Goal: Task Accomplishment & Management: Use online tool/utility

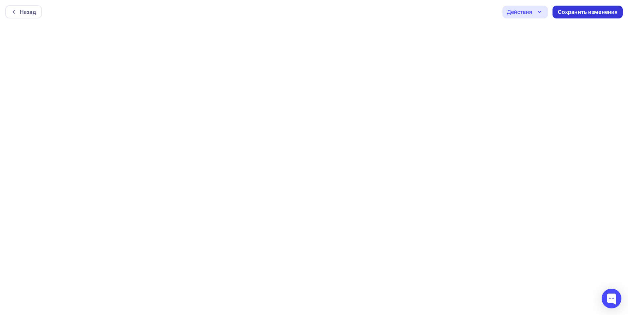
click at [435, 11] on div "Сохранить изменения" at bounding box center [587, 12] width 60 height 8
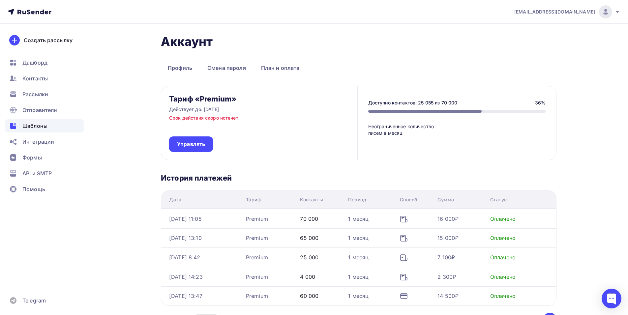
click at [48, 125] on div "Шаблоны" at bounding box center [44, 125] width 78 height 13
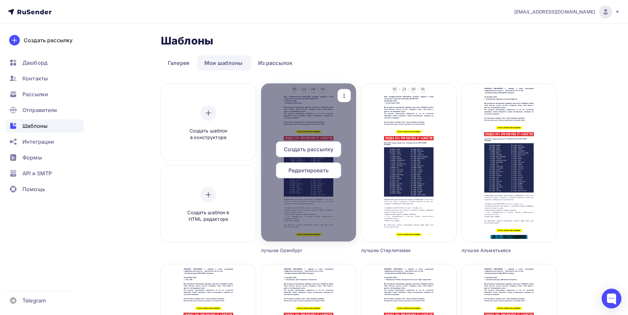
click at [303, 171] on span "Редактировать" at bounding box center [308, 170] width 40 height 8
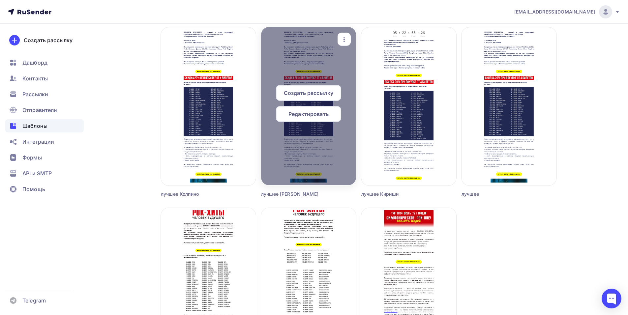
scroll to position [598, 0]
click at [309, 92] on span "Создать рассылку" at bounding box center [308, 93] width 49 height 8
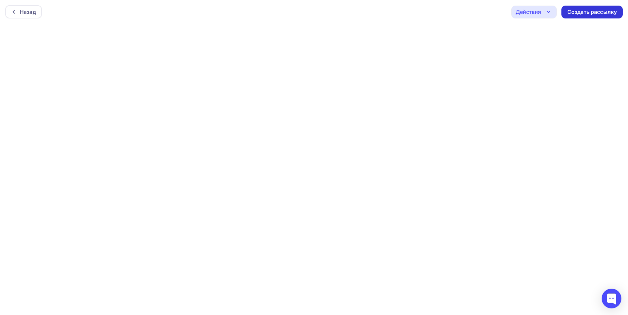
click at [589, 8] on div "Создать рассылку" at bounding box center [591, 12] width 49 height 8
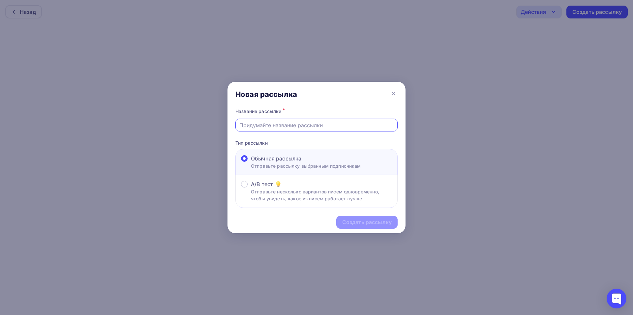
click at [294, 122] on input "text" at bounding box center [316, 125] width 155 height 8
type input "лучшее пушкин 2"
click at [353, 222] on div "Создать рассылку" at bounding box center [366, 222] width 49 height 8
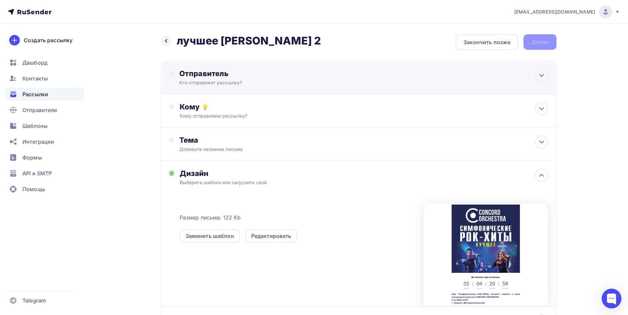
click at [315, 89] on div "Отправитель Кто отправляет рассылку? Email * shedevru@yandex.ru manager@concord…" at bounding box center [358, 78] width 395 height 34
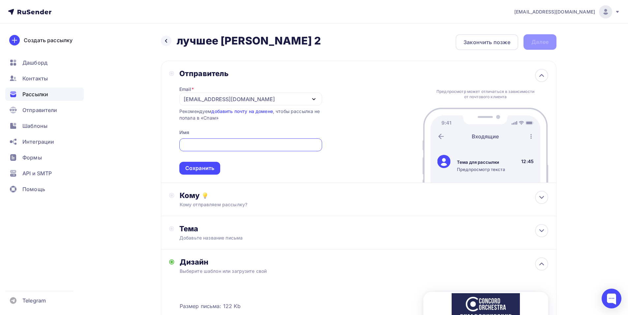
click at [310, 101] on icon "button" at bounding box center [314, 99] width 8 height 8
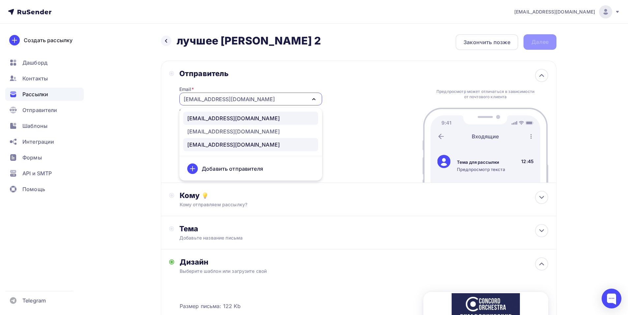
click at [260, 115] on div "manager@concordorchestra.ru" at bounding box center [233, 118] width 93 height 8
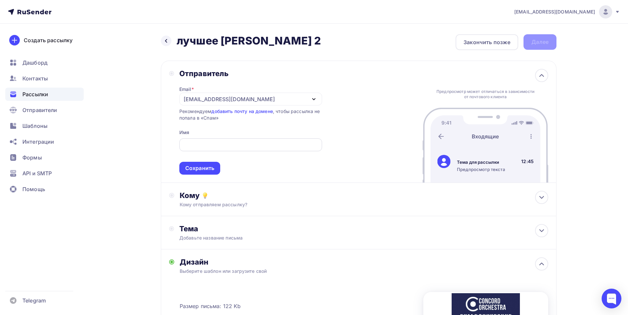
click at [245, 146] on input "text" at bounding box center [250, 145] width 135 height 8
paste input "CONCORD ORCHESTRA"
type input "CONCORD ORCHESTRA"
click at [210, 167] on div "Сохранить" at bounding box center [199, 168] width 29 height 8
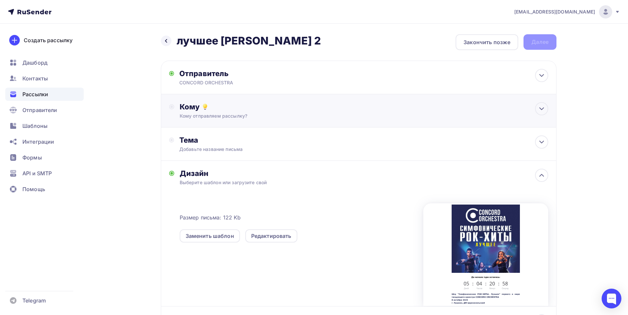
click at [243, 115] on div "Кому отправляем рассылку?" at bounding box center [346, 116] width 332 height 7
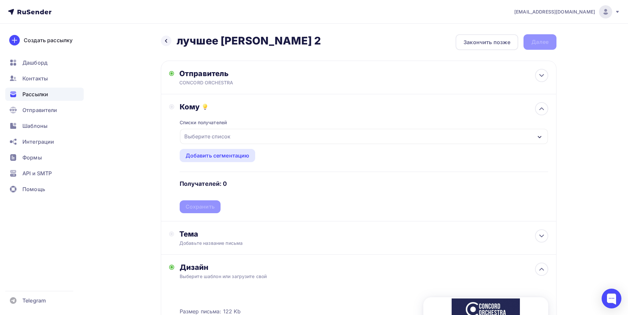
click at [235, 139] on div "Выберите список" at bounding box center [364, 136] width 368 height 15
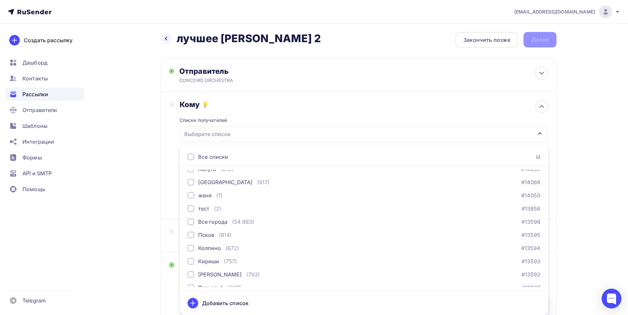
scroll to position [1135, 0]
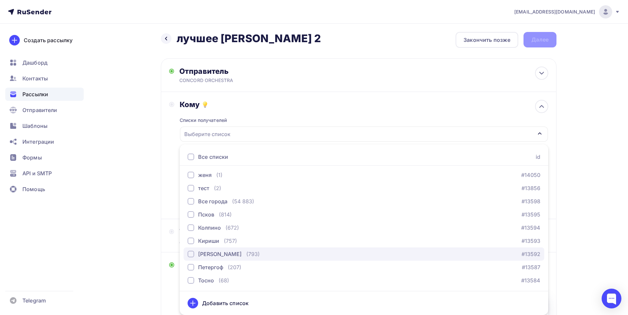
click at [246, 252] on div "(793)" at bounding box center [253, 254] width 14 height 8
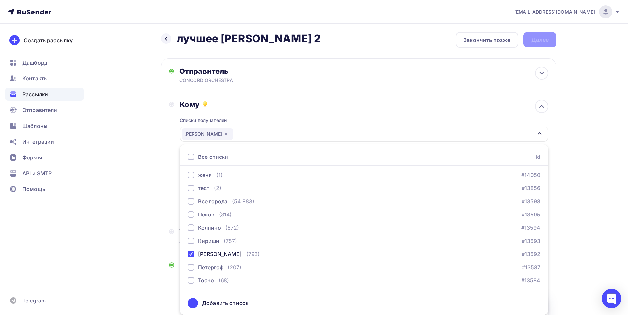
click at [169, 175] on div "Кому Списки получателей Пушкин Все списки id тест сережа (1) #27407 красноярск …" at bounding box center [358, 155] width 379 height 111
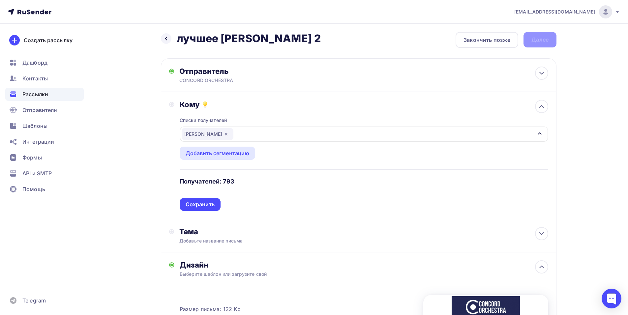
click at [202, 203] on div "Сохранить" at bounding box center [199, 205] width 29 height 8
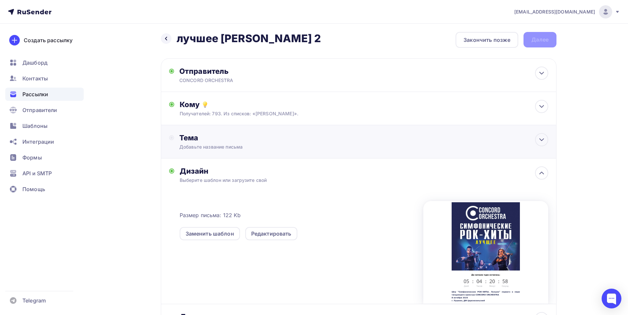
click at [236, 146] on div "Добавьте название письма" at bounding box center [237, 147] width 117 height 7
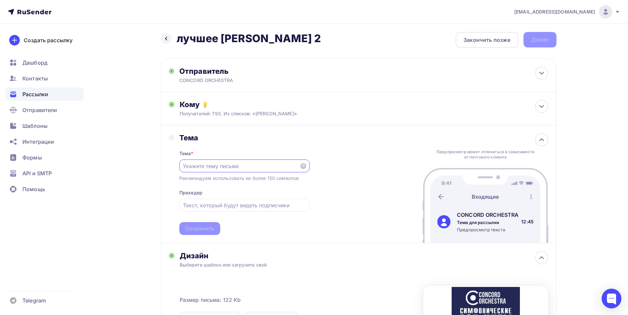
scroll to position [0, 0]
click at [203, 168] on input "text" at bounding box center [239, 166] width 113 height 8
paste input "приглашает вас на грандиозное шоу «Симфонические РОК-ХИТЫ. Лучшее»"
click at [213, 166] on input "Приглашает вас на грандиозное шоу «Симфонические РОК-ХИТЫ. Лучшее»" at bounding box center [239, 166] width 113 height 8
click at [234, 166] on input "Приглашение т вас на грандиозное шоу «Симфонические РОК-ХИТЫ. Лучшее»" at bounding box center [239, 166] width 113 height 8
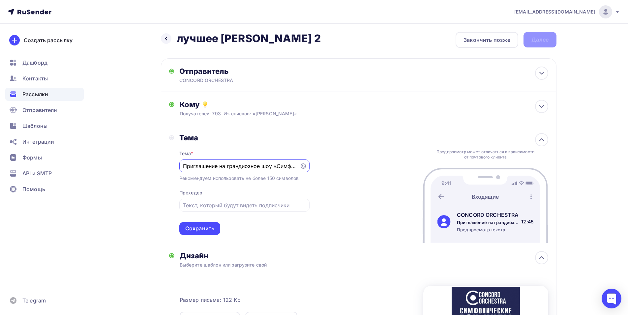
click at [260, 166] on input "Приглашение на грандиозное шоу «Симфонические РОК-ХИТЫ. Лучшее»" at bounding box center [239, 166] width 113 height 8
type input "Приглашение на шоу «Симфонические РОК-ХИТЫ. Лучшее»"
click at [205, 230] on div "Сохранить" at bounding box center [199, 229] width 29 height 8
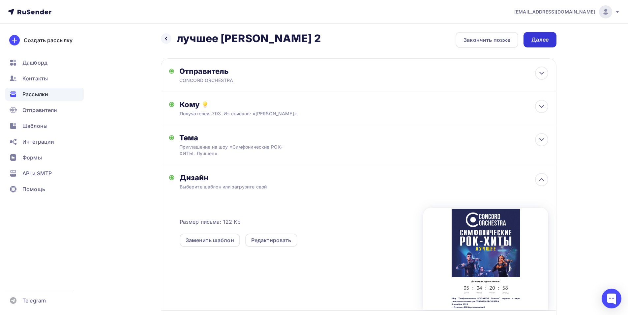
click at [537, 43] on div "Далее" at bounding box center [539, 40] width 17 height 8
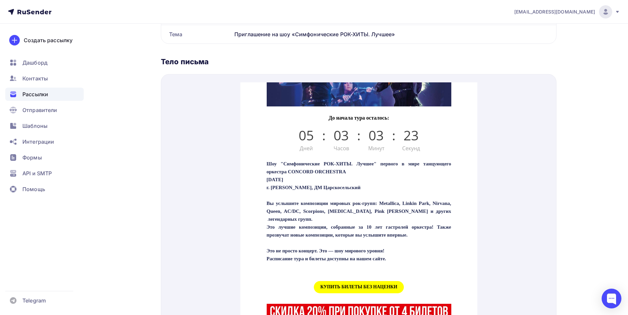
scroll to position [164, 0]
click at [361, 285] on span "КУПИТЬ БИЛЕТЫ БЕЗ НАЦЕНКИ" at bounding box center [358, 279] width 90 height 12
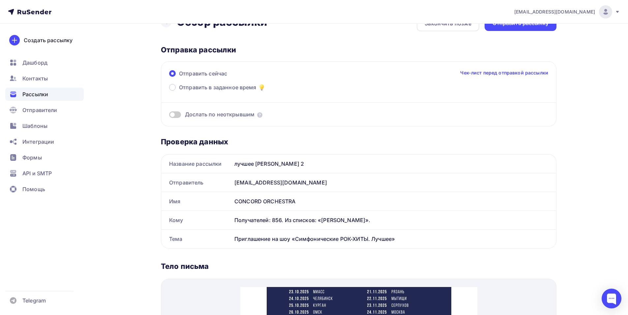
scroll to position [0, 0]
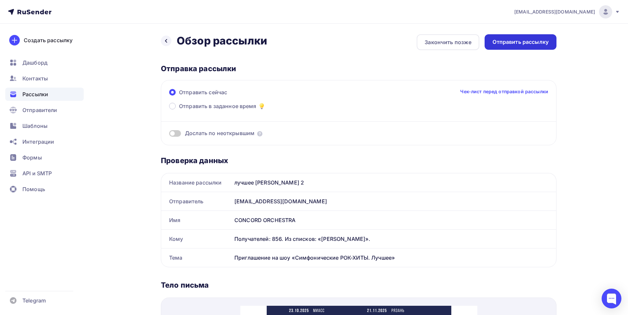
click at [511, 40] on div "Отправить рассылку" at bounding box center [520, 42] width 56 height 8
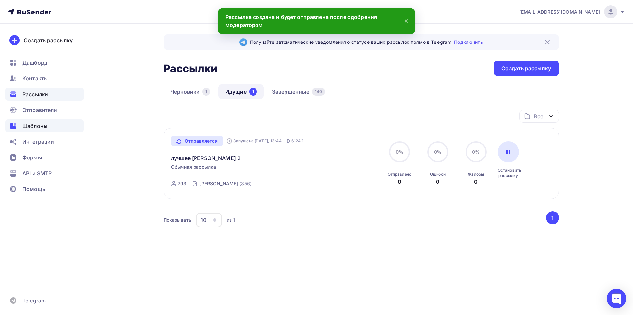
click at [33, 122] on div "Шаблоны" at bounding box center [44, 125] width 78 height 13
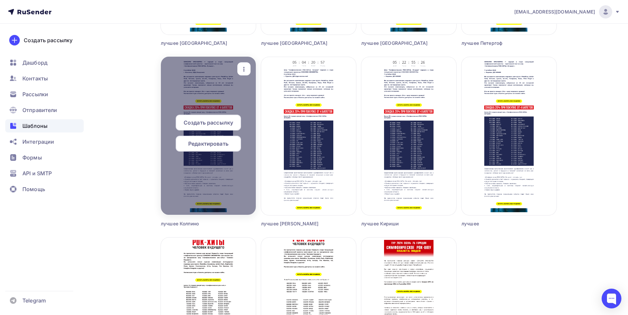
scroll to position [569, 0]
click at [204, 142] on span "Редактировать" at bounding box center [208, 143] width 40 height 8
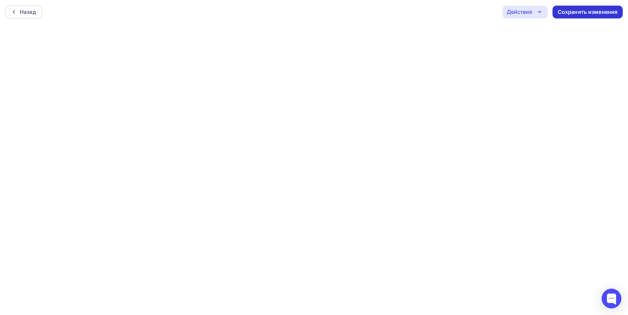
click at [572, 12] on div "Сохранить изменения" at bounding box center [587, 12] width 60 height 8
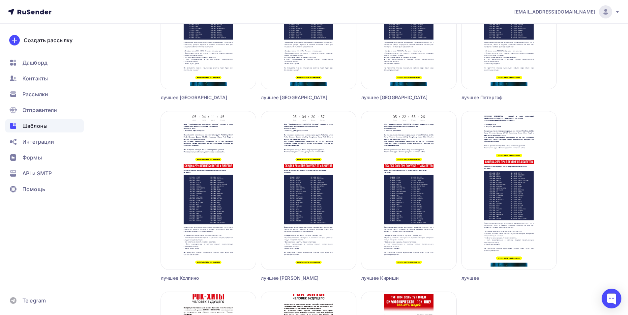
scroll to position [515, 0]
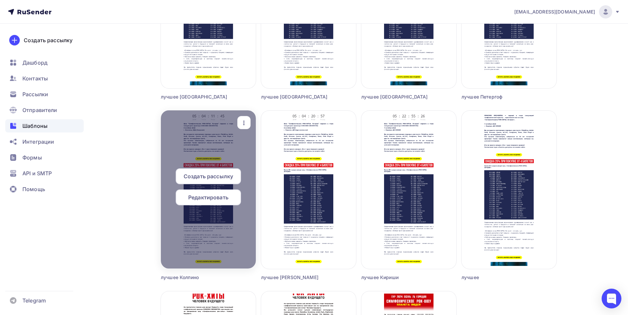
click at [213, 174] on span "Создать рассылку" at bounding box center [207, 176] width 49 height 8
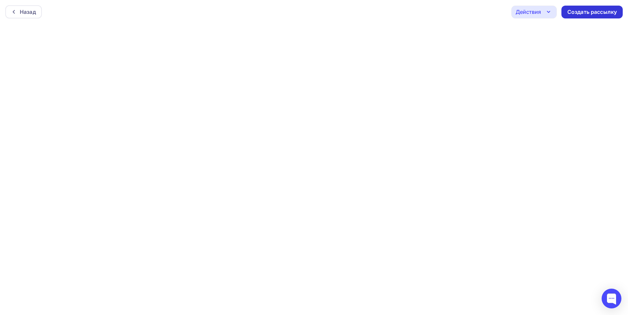
click at [581, 10] on div "Создать рассылку" at bounding box center [591, 12] width 49 height 8
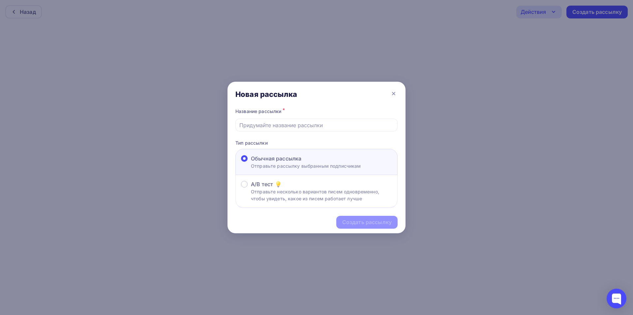
click at [344, 117] on div "Название рассылки *" at bounding box center [316, 119] width 162 height 25
click at [336, 127] on input "text" at bounding box center [316, 125] width 155 height 8
type input "лучшее колпино2"
click at [359, 222] on div "Создать рассылку" at bounding box center [366, 222] width 49 height 8
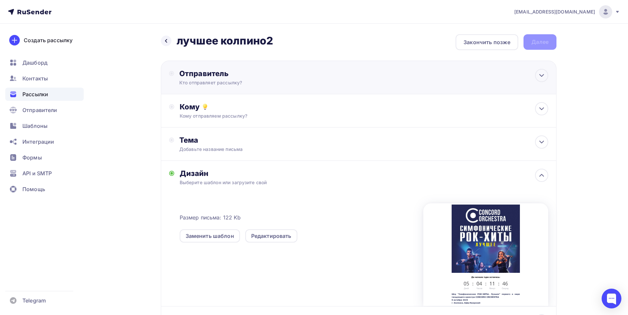
click at [388, 74] on div "Отправитель Кто отправляет рассылку? Email * shedevru@yandex.ru manager@concord…" at bounding box center [358, 78] width 395 height 34
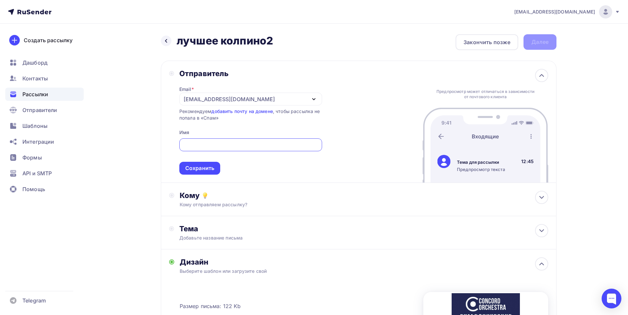
click at [311, 101] on icon "button" at bounding box center [314, 99] width 8 height 8
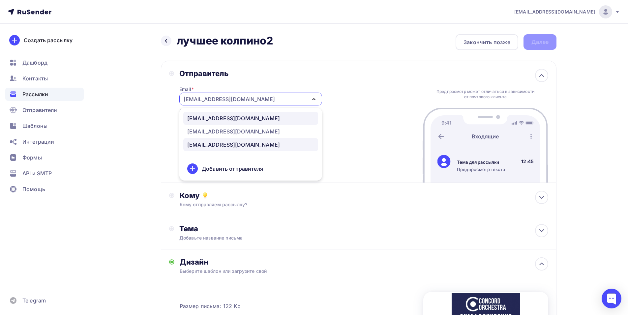
click at [263, 118] on div "manager@concordorchestra.ru" at bounding box center [233, 118] width 93 height 8
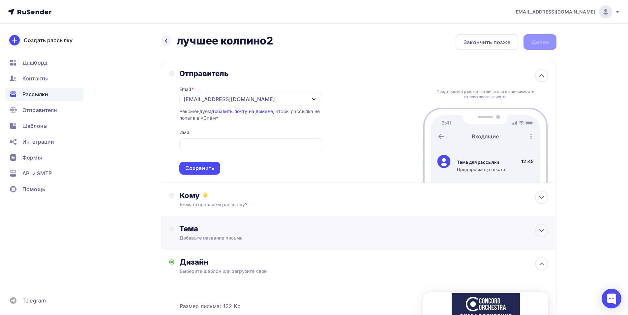
click at [241, 237] on div "Добавьте название письма" at bounding box center [237, 238] width 117 height 7
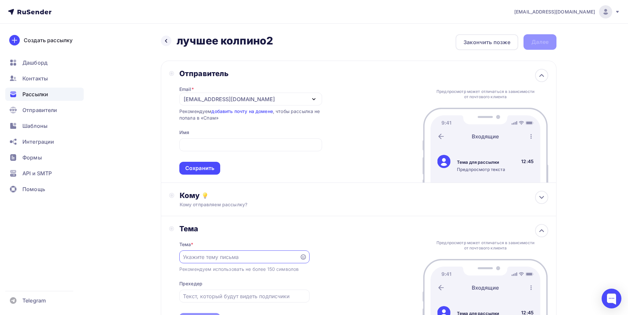
click at [234, 258] on input "text" at bounding box center [239, 257] width 113 height 8
paste input "приглашает вас на грандиозное шоу «Симфонические РОК-ХИТЫ. Лучшее»"
click at [213, 257] on input "Приглашает вас на грандиозное шоу «Симфонические РОК-ХИТЫ. Лучшее»" at bounding box center [239, 257] width 113 height 8
click at [228, 258] on input "Приглашение вас на грандиозное шоу «Симфонические РОК-ХИТЫ. Лучшее»" at bounding box center [239, 257] width 113 height 8
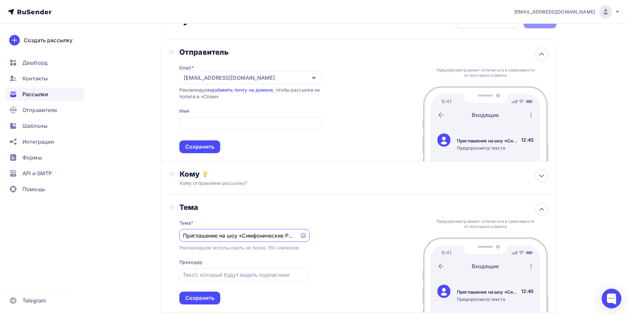
scroll to position [26, 0]
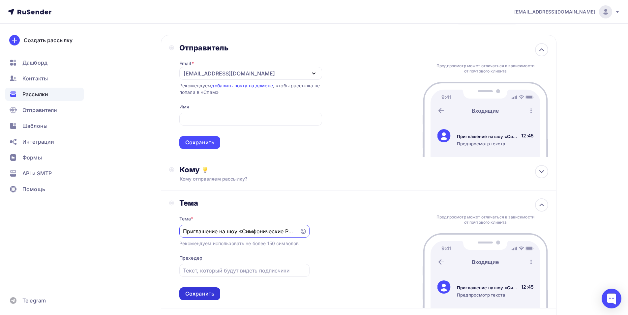
type input "Приглашение на шоу «Симфонические РОК-ХИТЫ. Лучшее»"
click at [209, 294] on div "Сохранить" at bounding box center [199, 294] width 29 height 8
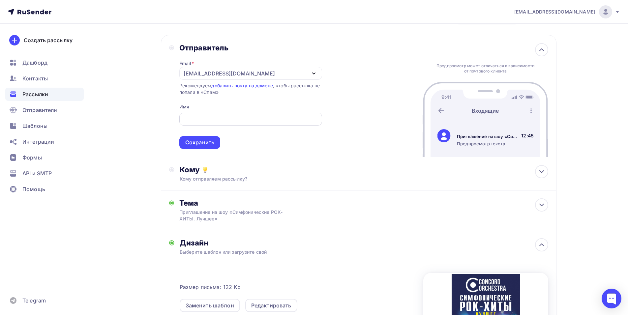
click at [247, 122] on input "text" at bounding box center [250, 119] width 135 height 8
paste input "CONCORD ORCHESTRA"
type input "CONCORD ORCHESTRA"
click at [207, 145] on div "Сохранить" at bounding box center [199, 143] width 29 height 8
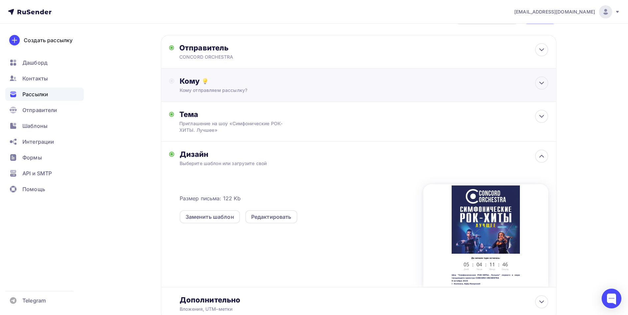
click at [272, 97] on div "Кому Кому отправляем рассылку? Списки получателей Выберите список Все списки id…" at bounding box center [358, 85] width 395 height 33
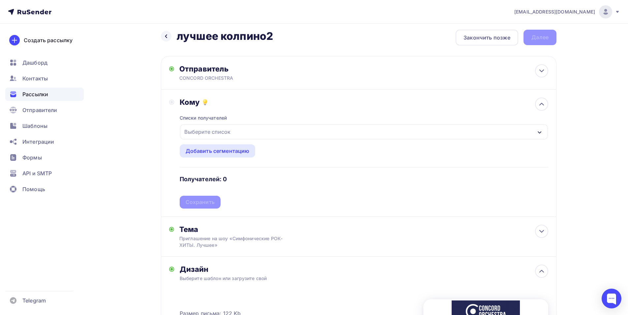
scroll to position [0, 0]
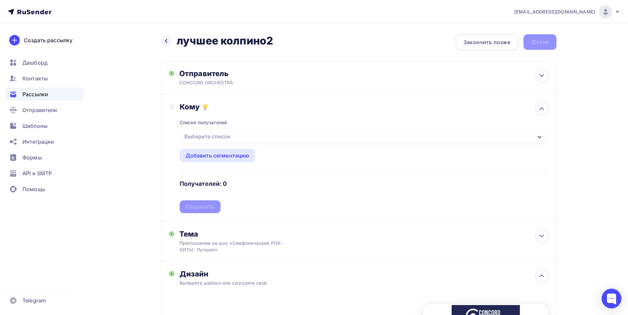
click at [275, 142] on div "Выберите список" at bounding box center [364, 136] width 368 height 15
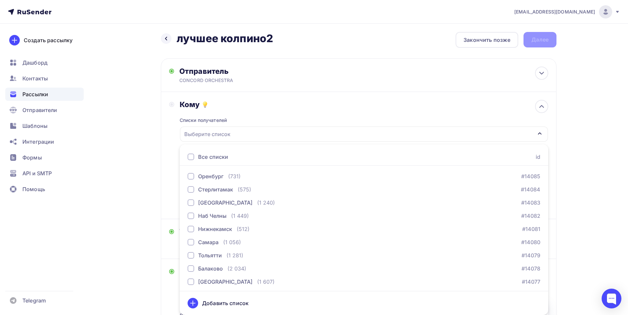
scroll to position [1135, 0]
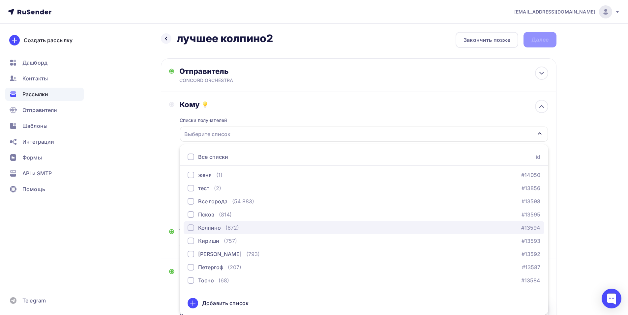
click at [365, 225] on div "Колпино (672) #13594" at bounding box center [363, 228] width 352 height 8
click at [158, 172] on div "Назад лучшее колпино2 лучшее колпино2 Закончить позже Далее Отправитель CONCORD…" at bounding box center [314, 250] width 540 height 459
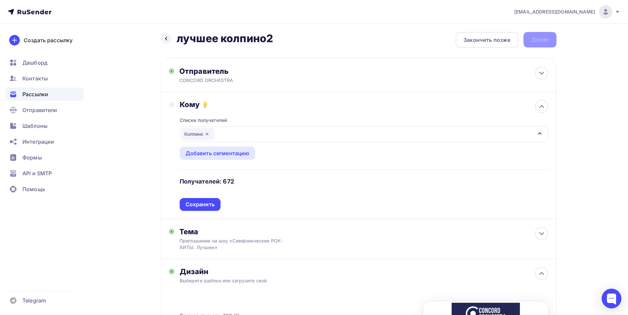
click at [196, 205] on div "Сохранить" at bounding box center [199, 205] width 29 height 8
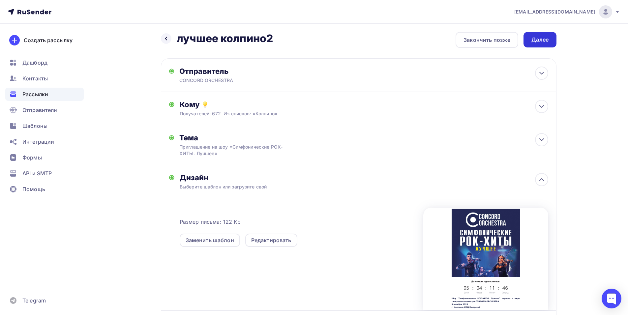
click at [541, 37] on div "Далее" at bounding box center [539, 40] width 17 height 8
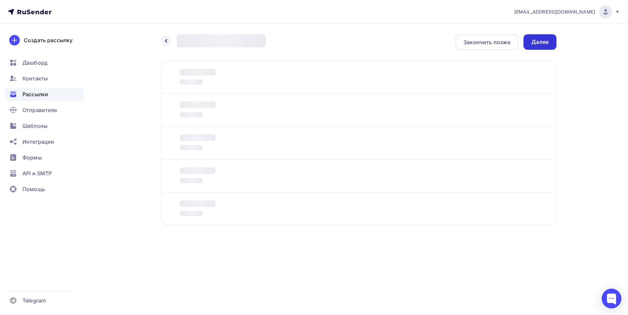
scroll to position [0, 0]
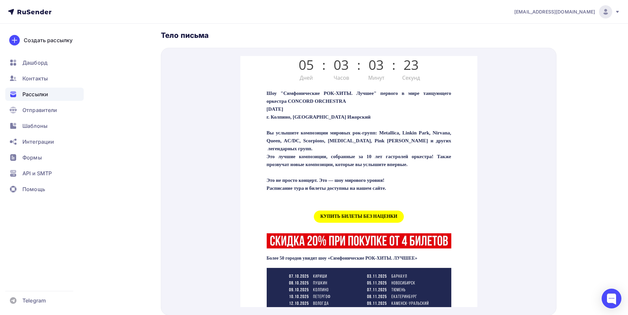
scroll to position [210, 0]
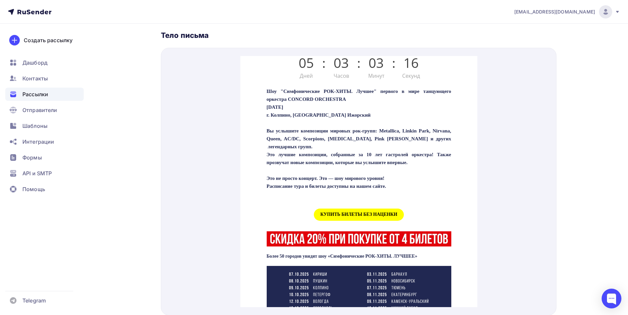
click at [376, 209] on span "КУПИТЬ БИЛЕТЫ БЕЗ НАЦЕНКИ" at bounding box center [358, 207] width 90 height 12
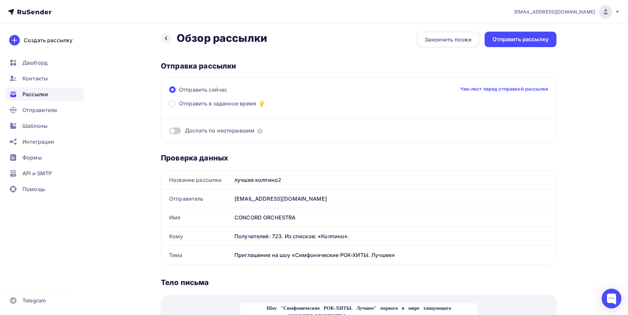
scroll to position [0, 0]
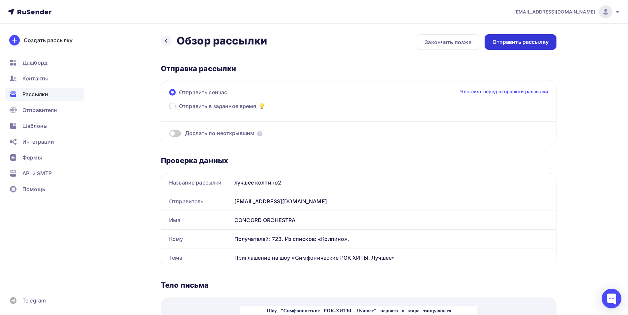
click at [538, 41] on div "Отправить рассылку" at bounding box center [520, 42] width 56 height 8
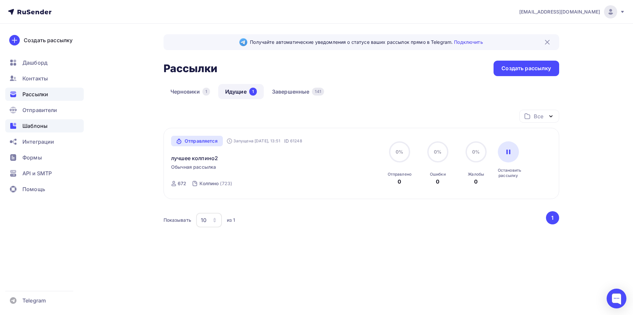
click at [44, 127] on span "Шаблоны" at bounding box center [34, 126] width 25 height 8
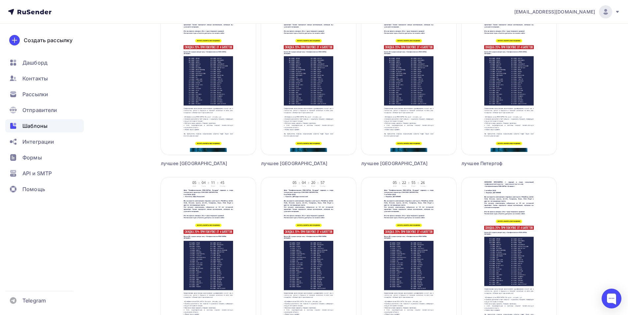
scroll to position [447, 0]
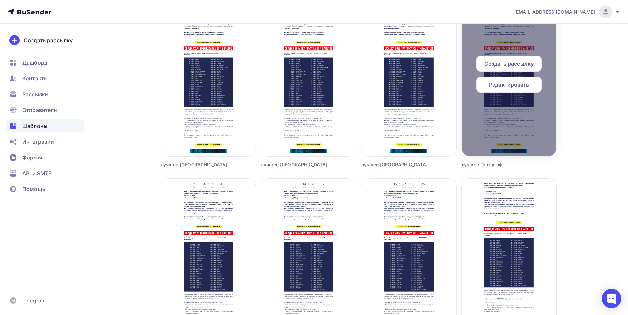
click at [499, 85] on span "Редактировать" at bounding box center [509, 85] width 40 height 8
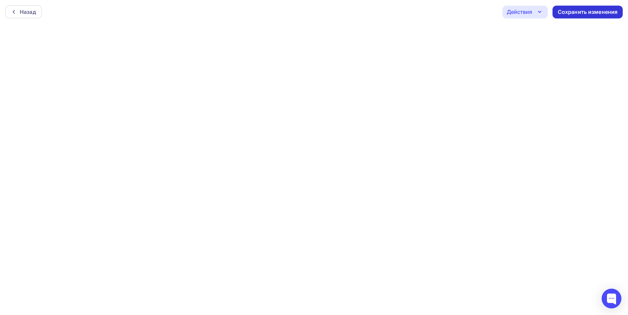
click at [587, 12] on div "Сохранить изменения" at bounding box center [587, 12] width 60 height 8
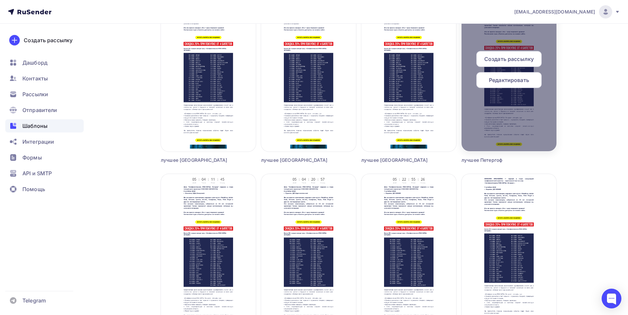
scroll to position [445, 0]
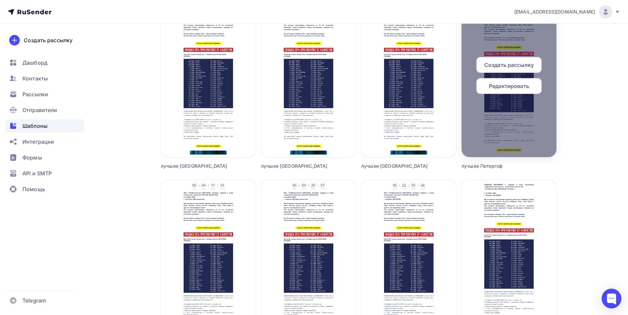
click at [512, 65] on span "Создать рассылку" at bounding box center [508, 65] width 49 height 8
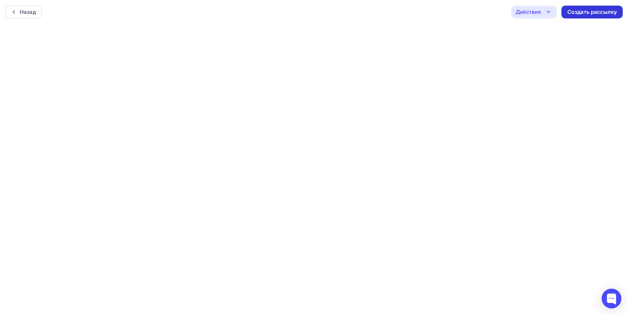
click at [574, 13] on div "Создать рассылку" at bounding box center [591, 12] width 49 height 8
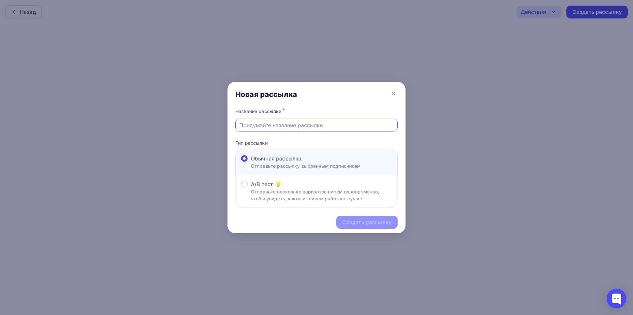
click at [358, 125] on input "text" at bounding box center [316, 125] width 155 height 8
type input "лучшее Петергоф2"
click at [358, 223] on div "Создать рассылку" at bounding box center [366, 222] width 49 height 8
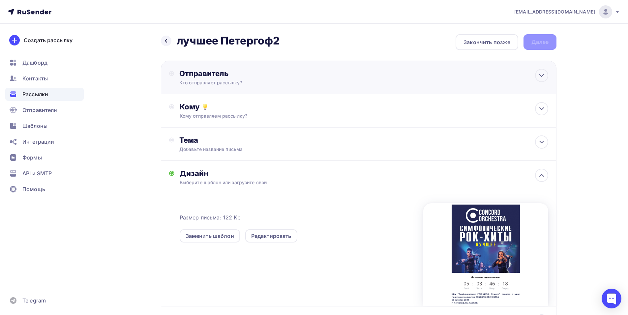
click at [300, 75] on div "Отправитель" at bounding box center [250, 73] width 143 height 9
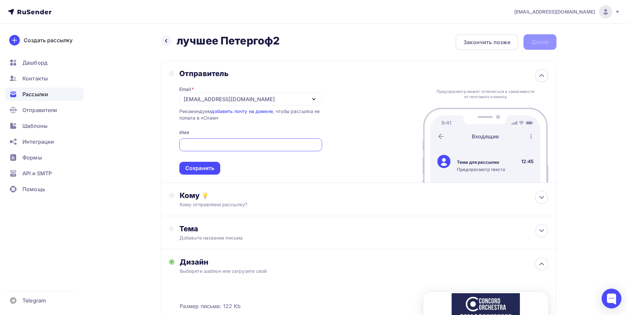
click at [301, 97] on div "[EMAIL_ADDRESS][DOMAIN_NAME]" at bounding box center [250, 99] width 143 height 13
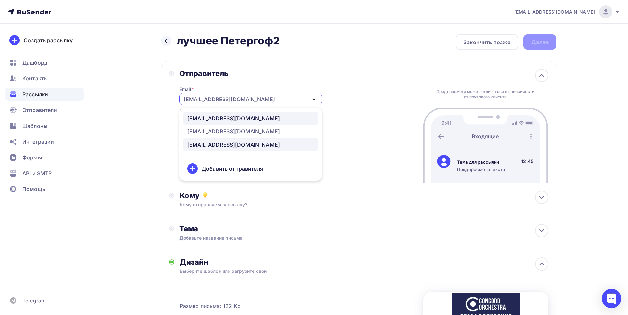
click at [271, 120] on div "manager@concordorchestra.ru" at bounding box center [250, 118] width 127 height 8
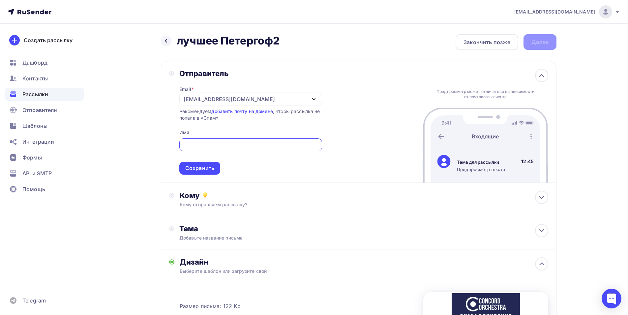
click at [231, 145] on input "text" at bounding box center [250, 145] width 135 height 8
paste input "CONCORD ORCHESTRA"
type input "CONCORD ORCHESTRA"
click at [201, 170] on div "Сохранить" at bounding box center [199, 168] width 29 height 8
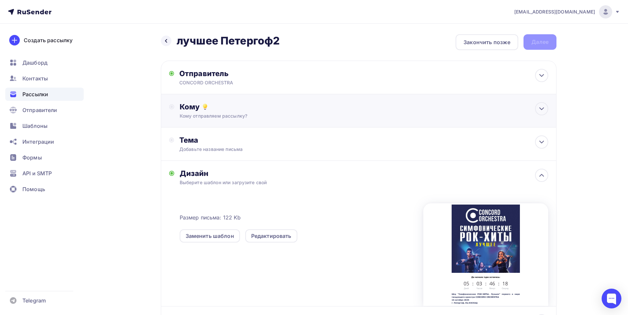
click at [221, 118] on div "Кому отправляем рассылку?" at bounding box center [346, 116] width 332 height 7
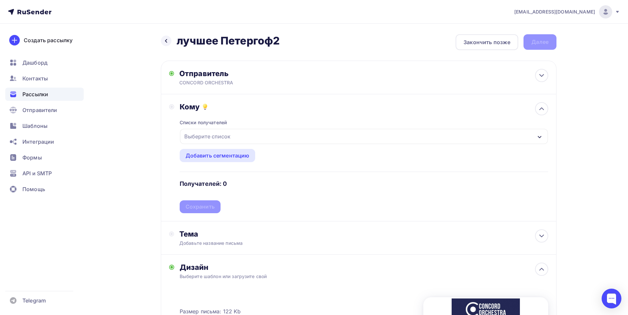
click at [260, 139] on div "Выберите список" at bounding box center [364, 136] width 368 height 15
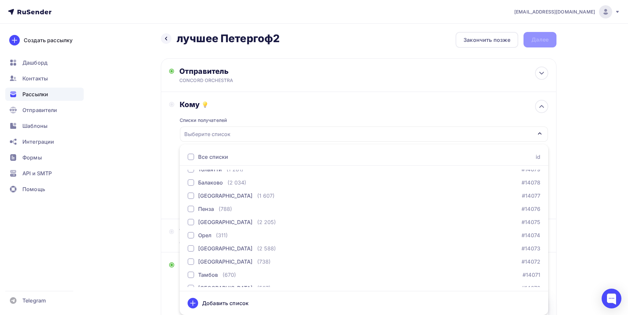
scroll to position [1135, 0]
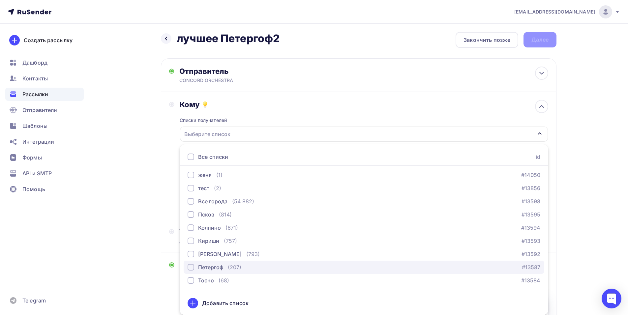
click at [444, 269] on div "Петергоф (207) #13587" at bounding box center [363, 267] width 352 height 8
click at [164, 179] on div "Кому Списки получателей Петергоф Все списки id тест сережа (1) #27407 красноярс…" at bounding box center [358, 155] width 395 height 127
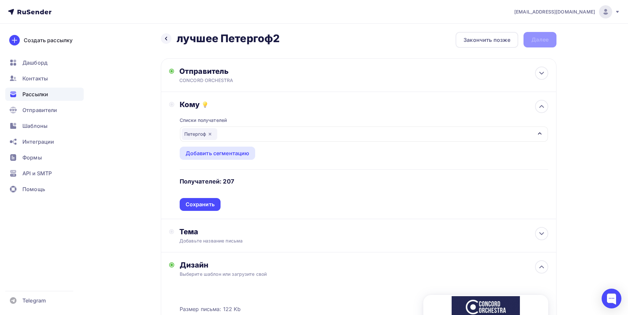
click at [200, 204] on div "Сохранить" at bounding box center [199, 205] width 29 height 8
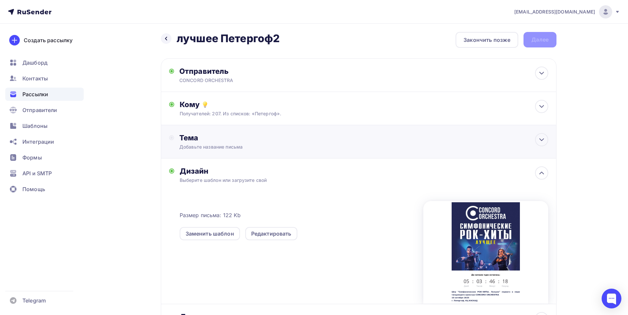
click at [224, 152] on div "Тема Добавьте название письма Тема * Рекомендуем использовать не более 150 симв…" at bounding box center [358, 141] width 395 height 33
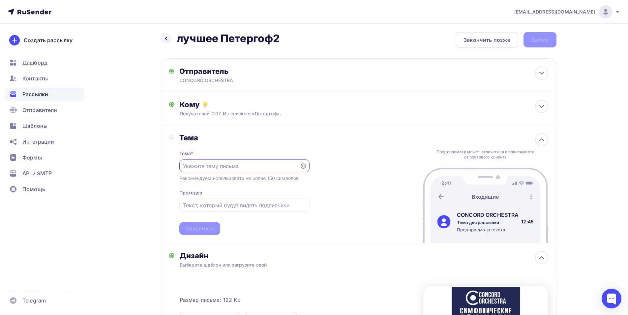
scroll to position [0, 0]
paste input "приглашает вас на грандиозное шоу «Симфонические РОК-ХИТЫ. Лучшее»"
click at [217, 166] on input "приглашает вас на грандиозное шоу «Симфонические РОК-ХИТЫ. Лучшее»" at bounding box center [239, 166] width 113 height 8
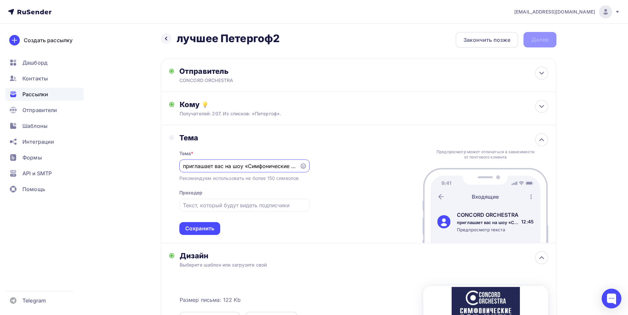
drag, startPoint x: 184, startPoint y: 167, endPoint x: 180, endPoint y: 167, distance: 5.0
click at [180, 167] on div "приглашает вас на шоу «Симфонические РОК-ХИТЫ. Лучшее»" at bounding box center [244, 165] width 130 height 13
click at [186, 165] on input "приглашает вас на шоу «Симфонические РОК-ХИТЫ. Лучшее»" at bounding box center [239, 166] width 113 height 8
click at [215, 165] on input "Приглашает вас на шоу «Симфонические РОК-ХИТЫ. Лучшее»" at bounding box center [239, 166] width 113 height 8
click at [227, 167] on input "Приглашение вас на шоу «Симфонические РОК-ХИТЫ. Лучшее»" at bounding box center [239, 166] width 113 height 8
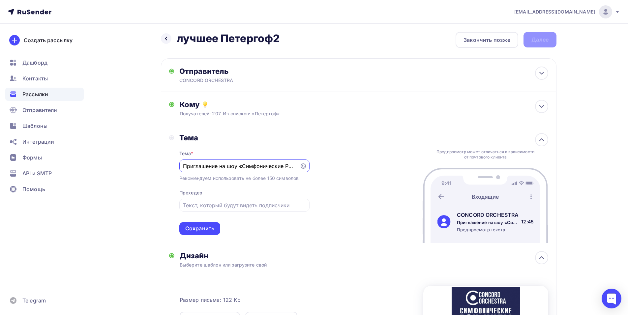
click at [289, 164] on input "Приглашение на шоу «Симфонические РОК-ХИТЫ. Лучшее»" at bounding box center [239, 166] width 113 height 8
type input "Приглашение на шоу «Симфонические РОК-ХИТЫ. Лучшее»"
click at [193, 231] on div "Сохранить" at bounding box center [199, 229] width 29 height 8
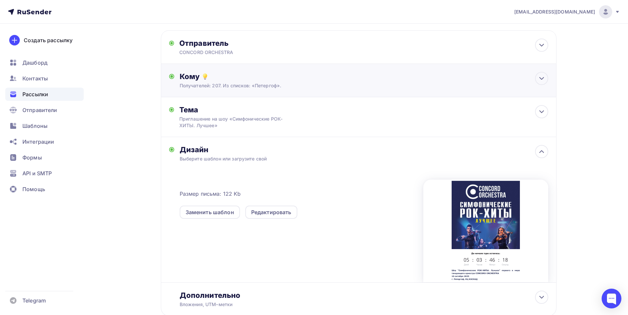
scroll to position [0, 0]
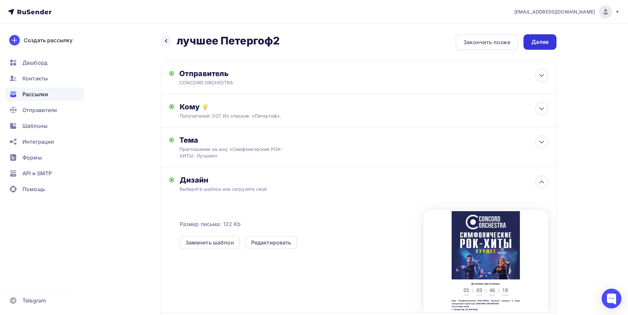
click at [527, 38] on div "Далее" at bounding box center [539, 41] width 33 height 15
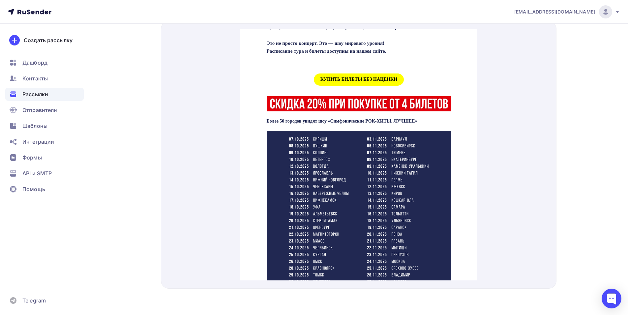
scroll to position [319, 0]
click at [361, 77] on span "КУПИТЬ БИЛЕТЫ БЕЗ НАЦЕНКИ" at bounding box center [358, 71] width 90 height 12
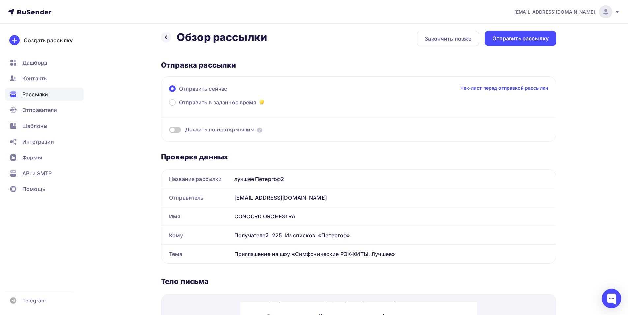
scroll to position [0, 0]
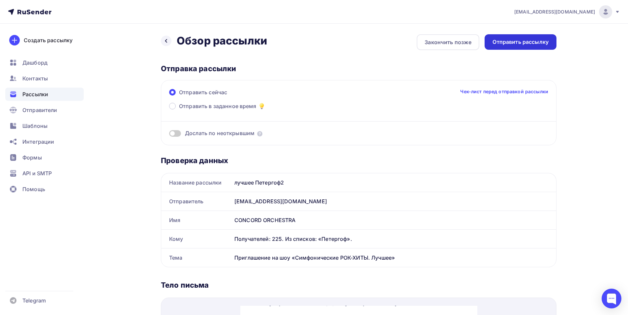
click at [523, 44] on div "Отправить рассылку" at bounding box center [520, 42] width 56 height 8
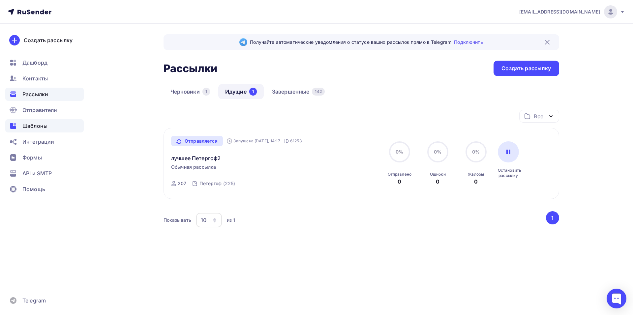
click at [44, 125] on span "Шаблоны" at bounding box center [34, 126] width 25 height 8
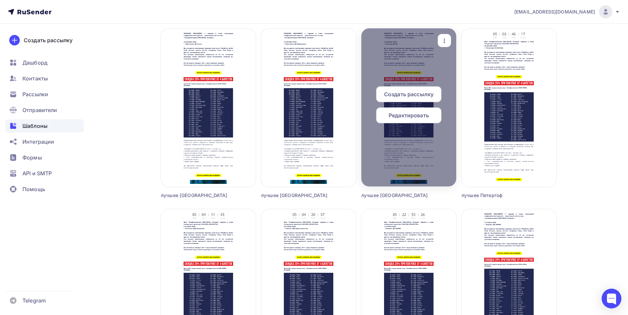
scroll to position [417, 0]
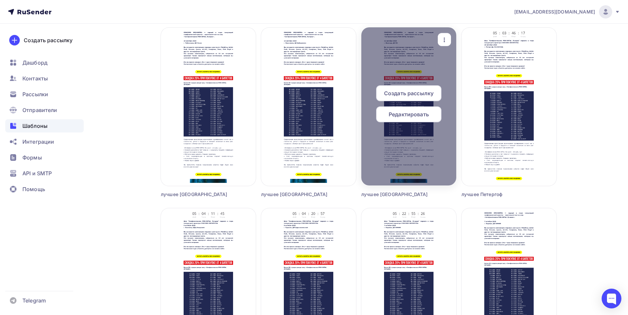
click at [406, 116] on span "Редактировать" at bounding box center [408, 114] width 40 height 8
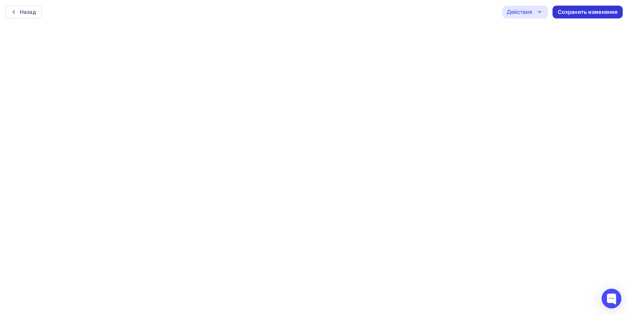
click at [579, 11] on div "Сохранить изменения" at bounding box center [587, 12] width 60 height 8
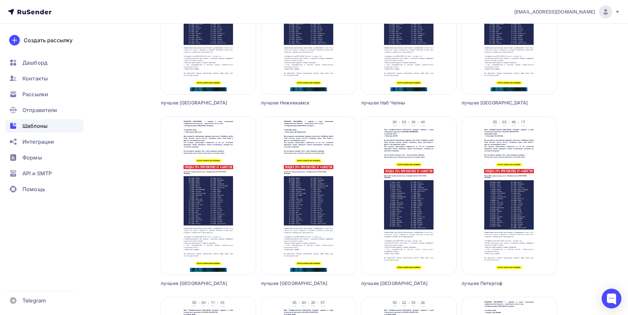
scroll to position [328, 0]
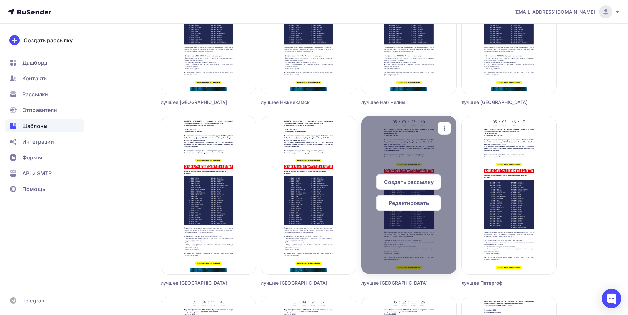
click at [405, 181] on span "Создать рассылку" at bounding box center [408, 182] width 49 height 8
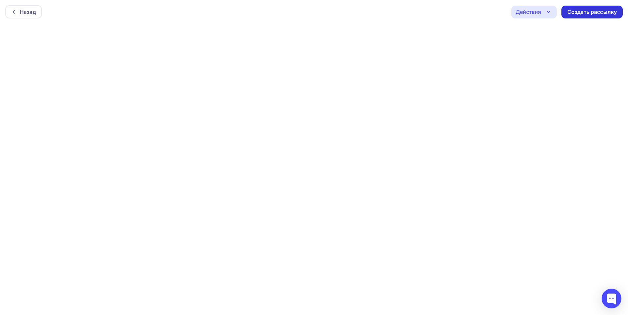
click at [578, 14] on div "Создать рассылку" at bounding box center [591, 12] width 49 height 8
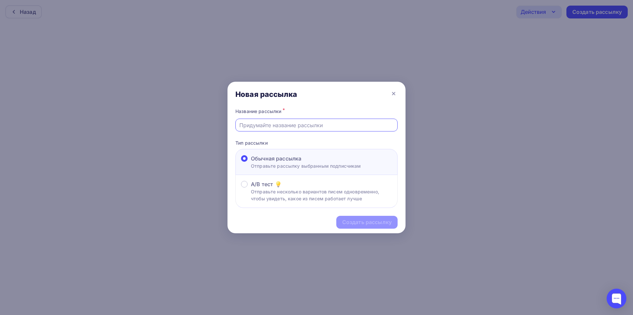
click at [317, 126] on input "text" at bounding box center [316, 125] width 155 height 8
click at [326, 125] on input "text" at bounding box center [316, 125] width 155 height 8
type input "лучшее вологда2"
click at [346, 221] on div "Создать рассылку" at bounding box center [366, 222] width 49 height 8
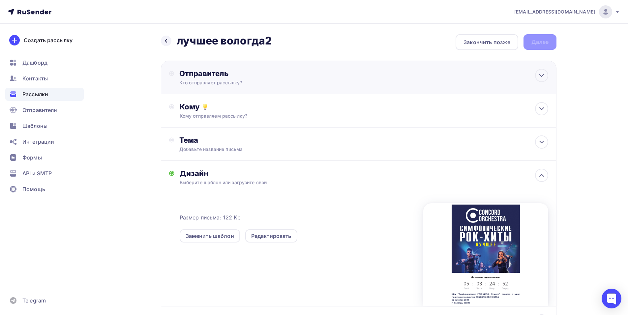
click at [368, 82] on div "Отправитель Кто отправляет рассылку? Email * shedevru@yandex.ru manager@concord…" at bounding box center [358, 78] width 395 height 34
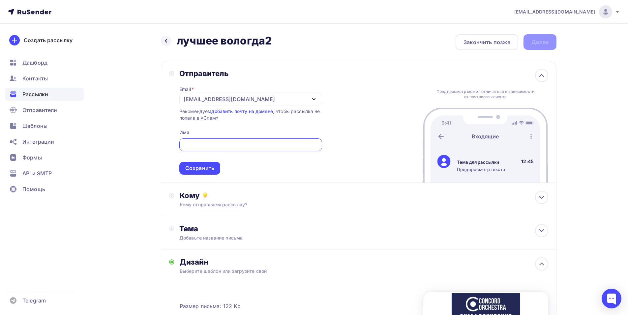
click at [319, 96] on div "[EMAIL_ADDRESS][DOMAIN_NAME]" at bounding box center [250, 99] width 143 height 13
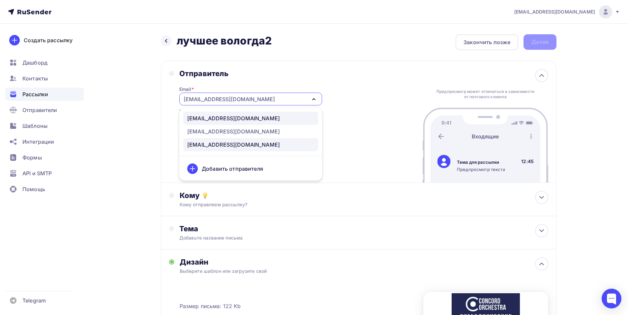
click at [289, 118] on div "manager@concordorchestra.ru" at bounding box center [250, 118] width 127 height 8
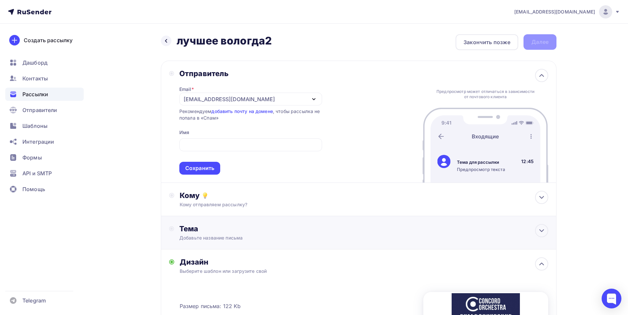
click at [257, 233] on div "Тема" at bounding box center [244, 228] width 130 height 9
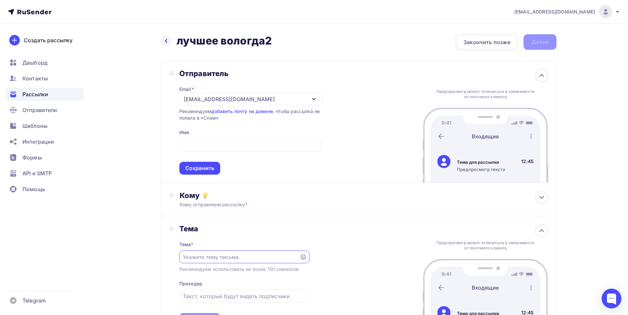
paste input "приглашает вас на грандиозное шоу «Симфонические РОК-ХИТЫ. Лучшее»"
drag, startPoint x: 218, startPoint y: 257, endPoint x: 190, endPoint y: 258, distance: 28.0
click at [190, 258] on input "приглашает вас на грандиозн шоу «Симфонические РОК-ХИТЫ. Лучшее»" at bounding box center [239, 257] width 113 height 8
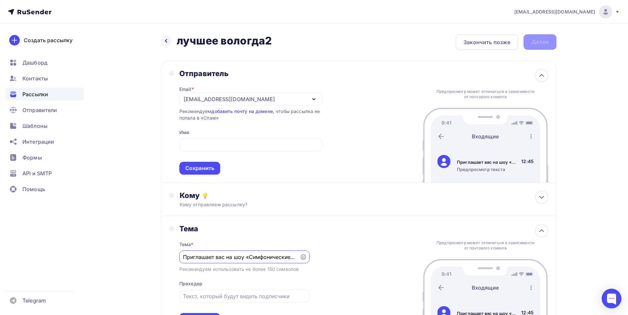
click at [213, 258] on input "Приглашает вас на шоу «Симфонические РОК-ХИТЫ. Лучшее»" at bounding box center [239, 257] width 113 height 8
click at [228, 259] on input "Приглашение вас на шоу «Симфонические РОК-ХИТЫ. Лучшее»" at bounding box center [239, 257] width 113 height 8
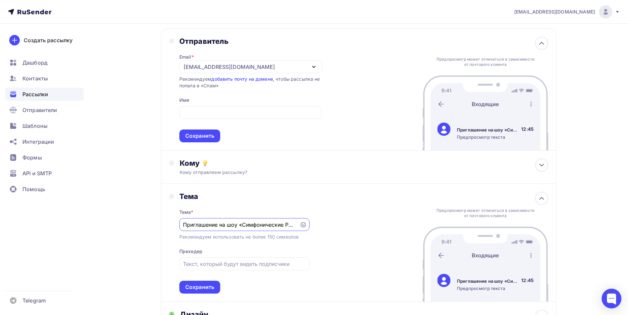
scroll to position [33, 0]
type input "Приглашение на шоу «Симфонические РОК-ХИТЫ. Лучшее»"
click at [199, 286] on div "Сохранить" at bounding box center [199, 286] width 29 height 8
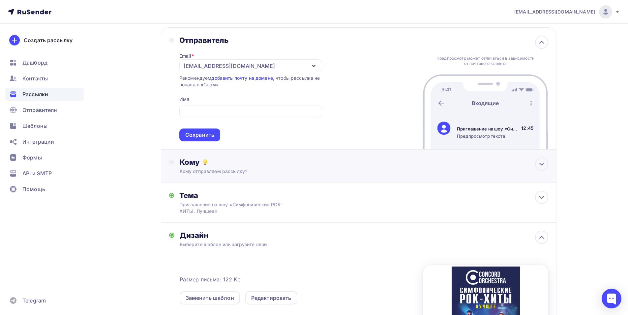
click at [273, 169] on div "Кому отправляем рассылку?" at bounding box center [346, 171] width 332 height 7
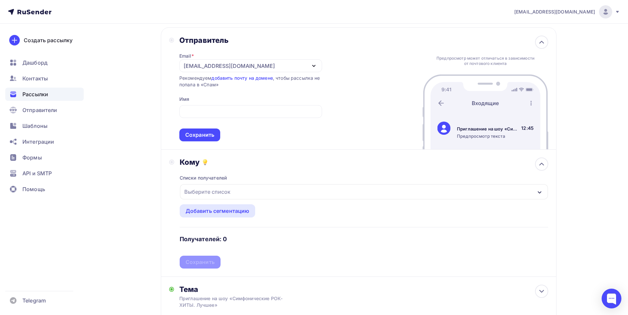
click at [262, 195] on div "Выберите список" at bounding box center [364, 191] width 368 height 15
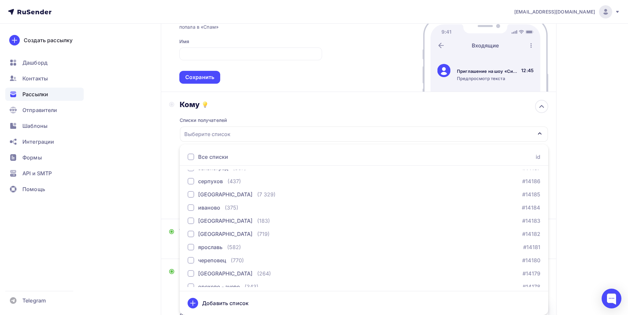
scroll to position [414, 0]
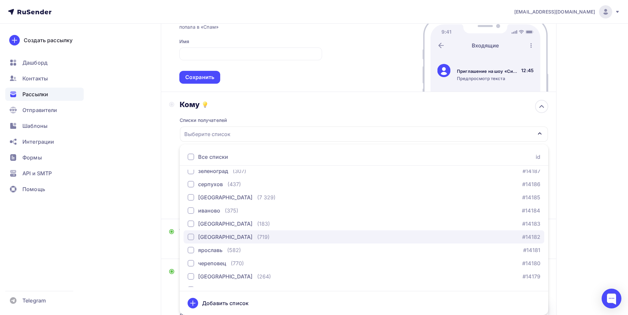
click at [223, 236] on div "вологда (719)" at bounding box center [228, 237] width 82 height 8
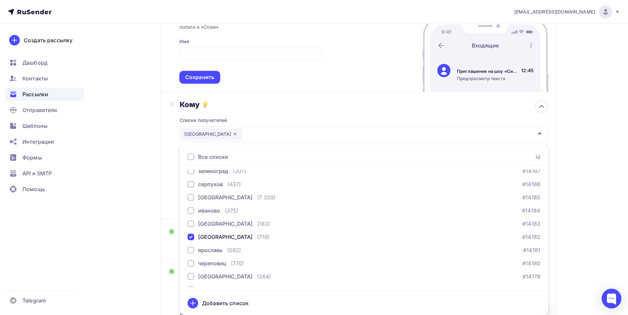
click at [171, 155] on div "Кому Списки получателей вологда Все списки id тест сережа (1) #27407 красноярск…" at bounding box center [358, 155] width 379 height 111
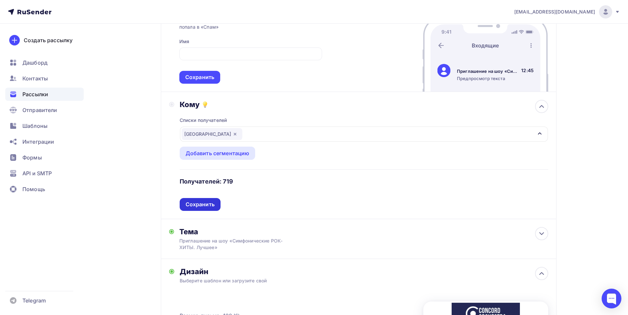
click at [204, 204] on div "Сохранить" at bounding box center [199, 205] width 29 height 8
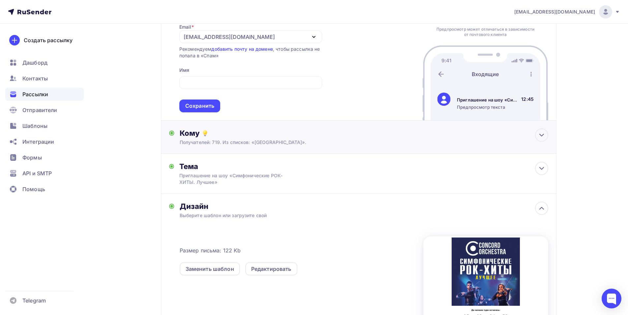
scroll to position [60, 0]
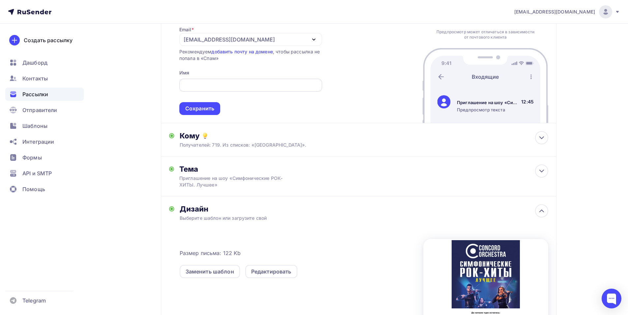
click at [203, 83] on input "text" at bounding box center [250, 85] width 135 height 8
paste input "CONCORD ORCHESTRA"
type input "CONCORD ORCHESTRA"
click at [200, 106] on div "Сохранить" at bounding box center [199, 109] width 29 height 8
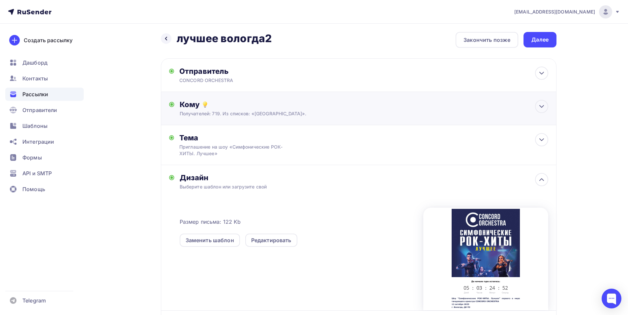
scroll to position [0, 0]
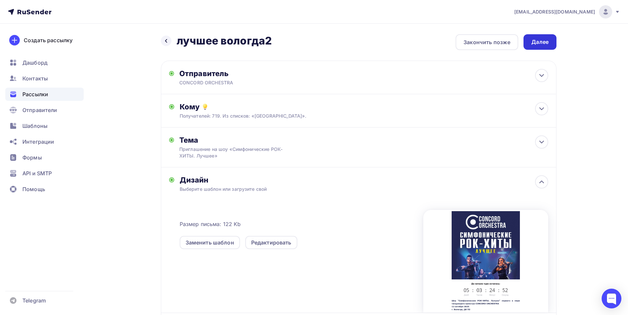
click at [533, 43] on div "Далее" at bounding box center [539, 42] width 17 height 8
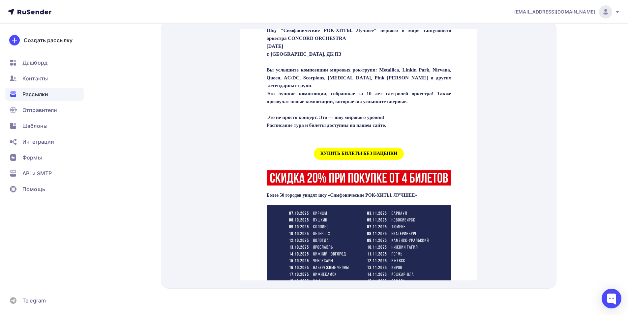
scroll to position [243, 0]
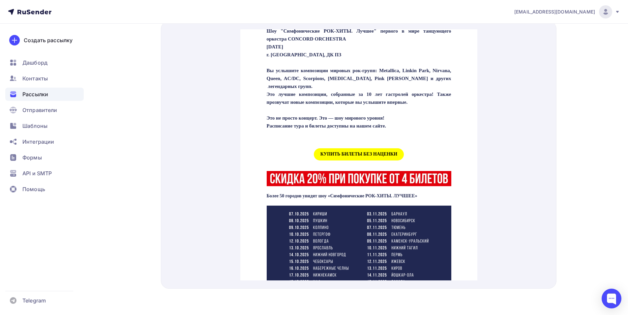
click at [354, 153] on span "КУПИТЬ БИЛЕТЫ БЕЗ НАЦЕНКИ" at bounding box center [358, 146] width 90 height 12
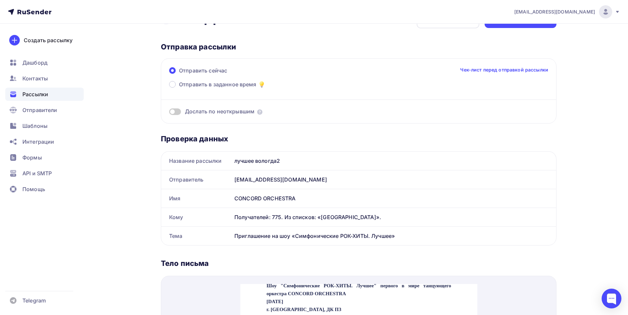
scroll to position [0, 0]
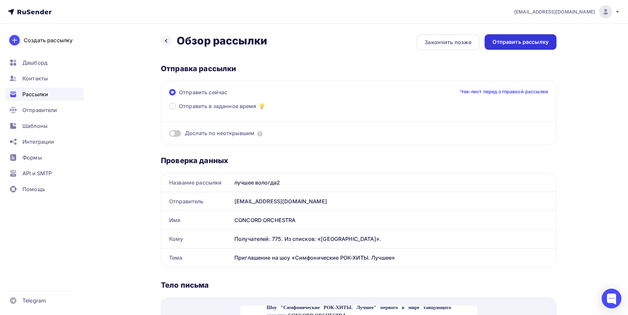
click at [533, 42] on div "Отправить рассылку" at bounding box center [520, 42] width 56 height 8
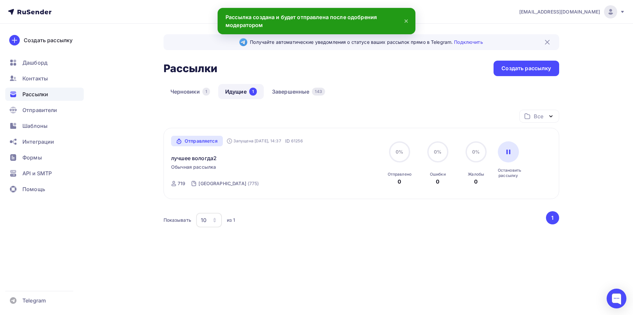
click at [48, 119] on ul "Дашборд Контакты Рассылки Отправители Шаблоны Интеграции Формы API и SMTP Помощь" at bounding box center [44, 127] width 78 height 143
click at [47, 124] on span "Шаблоны" at bounding box center [34, 126] width 25 height 8
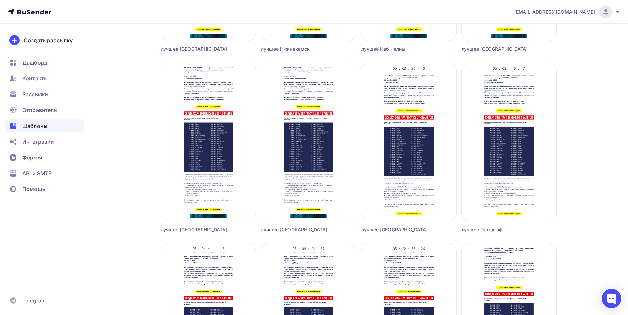
scroll to position [386, 0]
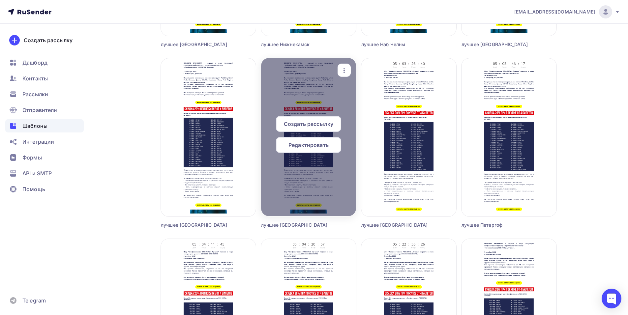
click at [312, 148] on span "Редактировать" at bounding box center [308, 145] width 40 height 8
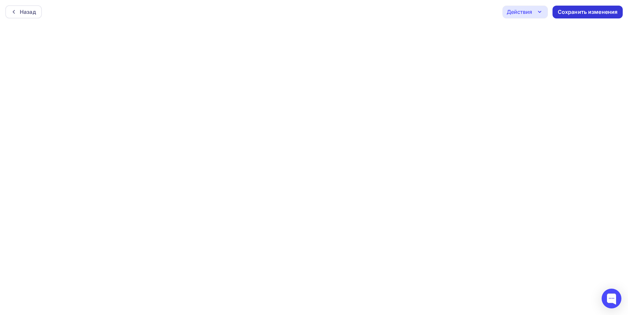
click at [568, 14] on div "Сохранить изменения" at bounding box center [587, 12] width 60 height 8
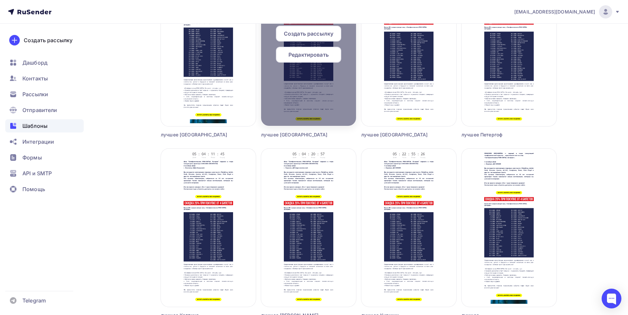
scroll to position [473, 0]
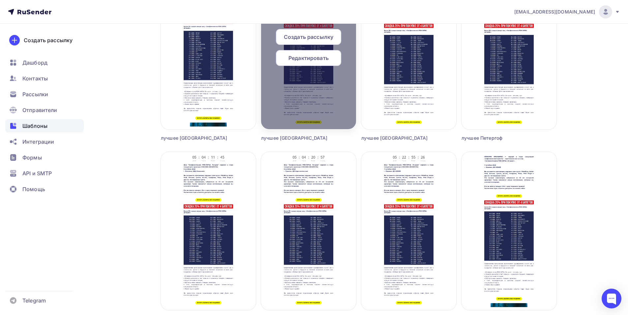
click at [310, 35] on span "Создать рассылку" at bounding box center [308, 37] width 49 height 8
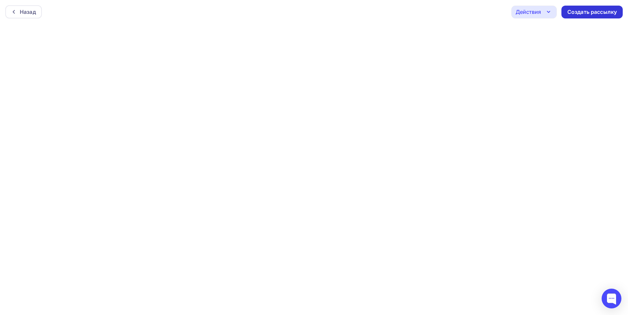
click at [579, 11] on div "Создать рассылку" at bounding box center [591, 12] width 49 height 8
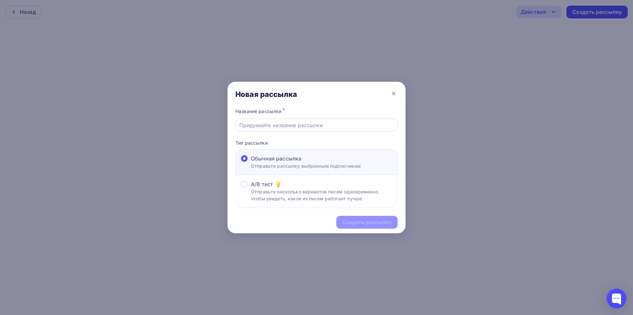
click at [328, 122] on input "text" at bounding box center [316, 125] width 155 height 8
type input "лучшее Ярославль 2"
click at [371, 221] on div "Создать рассылку" at bounding box center [366, 222] width 49 height 8
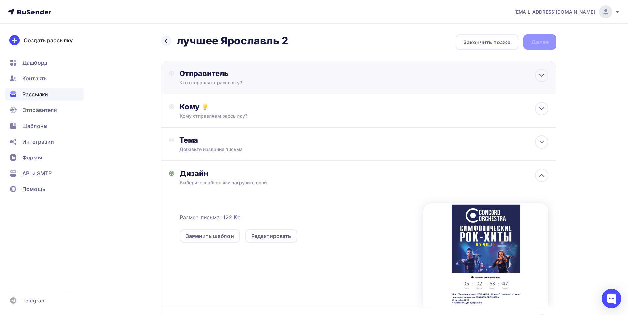
click at [416, 70] on div "Отправитель Кто отправляет рассылку? Email * shedevru@yandex.ru manager@concord…" at bounding box center [358, 78] width 395 height 34
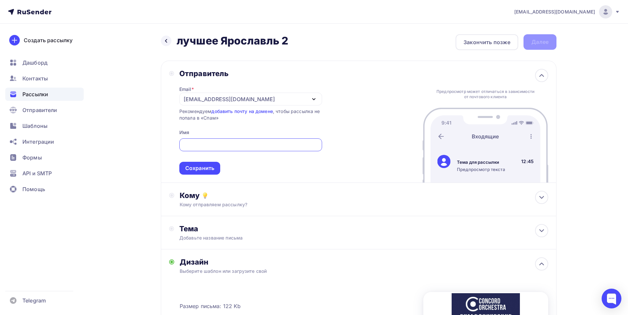
click at [297, 99] on div "[EMAIL_ADDRESS][DOMAIN_NAME]" at bounding box center [250, 99] width 143 height 13
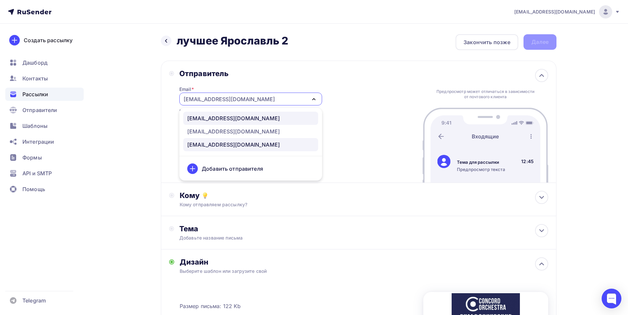
click at [276, 120] on div "manager@concordorchestra.ru" at bounding box center [250, 118] width 127 height 8
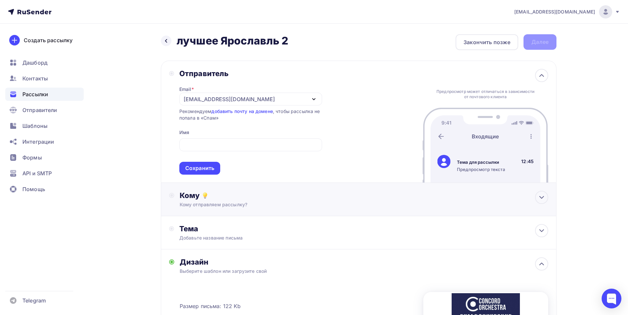
click at [198, 202] on div "Кому отправляем рассылку?" at bounding box center [346, 204] width 332 height 7
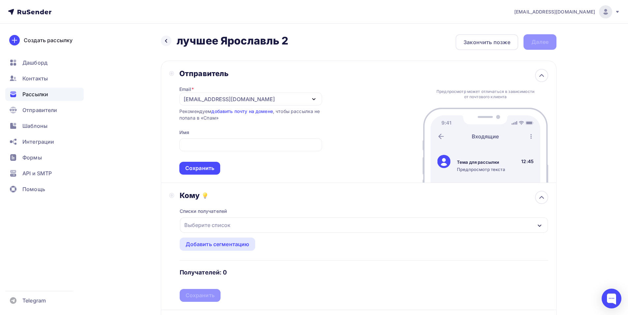
click at [284, 227] on div "Выберите список" at bounding box center [364, 224] width 368 height 15
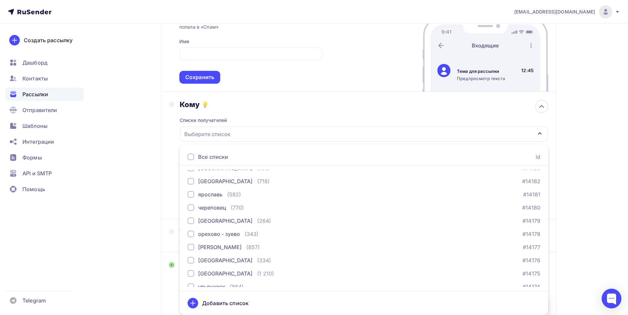
scroll to position [461, 0]
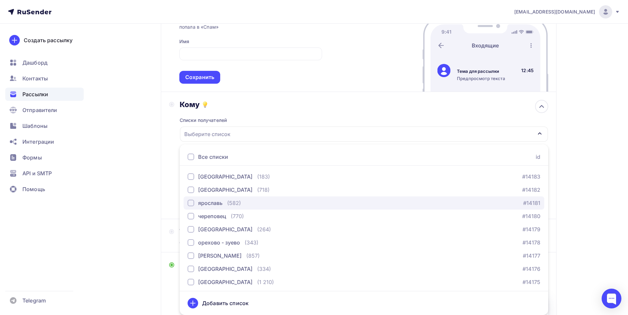
click at [278, 200] on div "ярославь (582) #14181" at bounding box center [363, 203] width 352 height 8
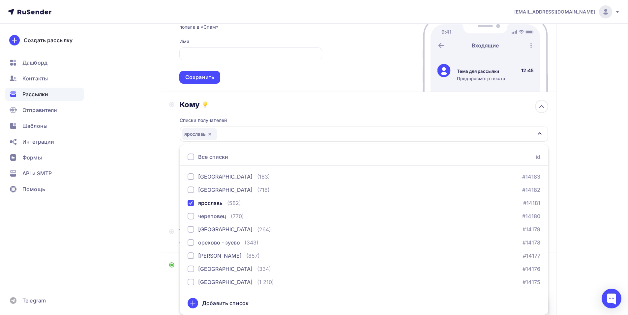
click at [169, 151] on div "Кому Списки получателей ярославь Все списки id тест сережа (1) #27407 красноярс…" at bounding box center [358, 155] width 379 height 111
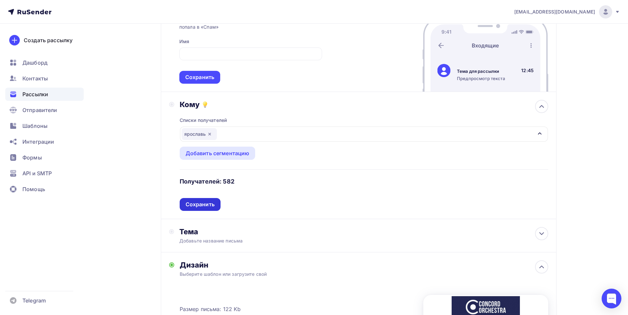
click at [204, 207] on div "Сохранить" at bounding box center [199, 205] width 29 height 8
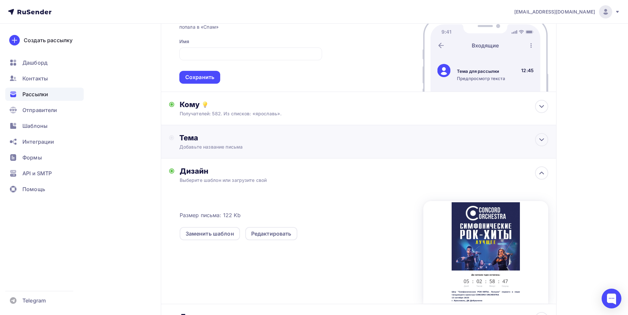
click at [265, 151] on div "Тема Добавьте название письма Тема * Рекомендуем использовать не более 150 симв…" at bounding box center [358, 141] width 395 height 33
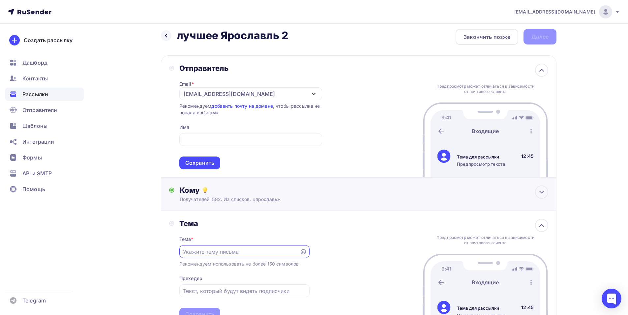
scroll to position [0, 0]
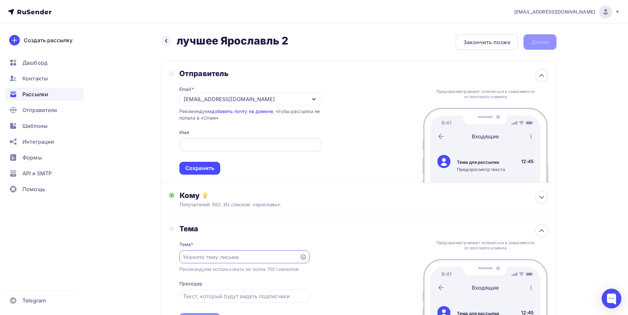
click at [255, 147] on input "text" at bounding box center [250, 145] width 135 height 8
paste input "CONCORD ORCHESTRA"
type input "CONCORD ORCHESTRA"
click at [189, 170] on div "Сохранить" at bounding box center [199, 168] width 29 height 8
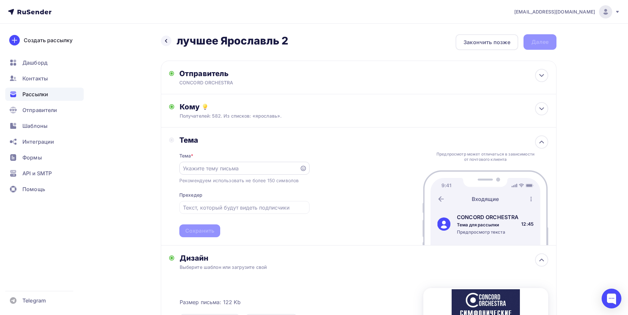
click at [230, 172] on div at bounding box center [244, 168] width 130 height 13
paste input "приглашает вас на грандиозное шоу «Симфонические РОК-ХИТЫ. Лучшее»."
drag, startPoint x: 267, startPoint y: 170, endPoint x: 233, endPoint y: 169, distance: 33.6
click at [233, 169] on input "приглашает вас на грандиозное шоу «Симфонические РОК-ХИТЫ. Лучшее»." at bounding box center [239, 168] width 113 height 8
drag, startPoint x: 225, startPoint y: 168, endPoint x: 201, endPoint y: 169, distance: 23.4
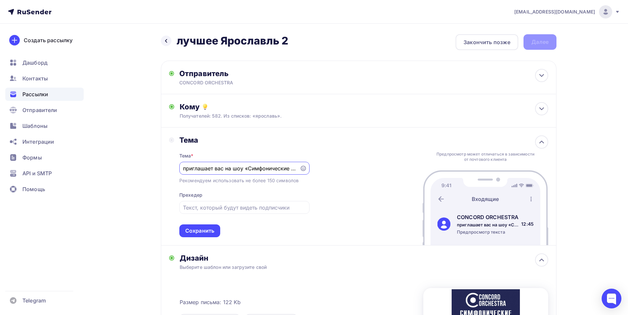
click at [201, 169] on input "приглашает вас на шоу «Симфонические РОК-ХИТЫ. Лучшее»." at bounding box center [239, 168] width 113 height 8
drag, startPoint x: 185, startPoint y: 169, endPoint x: 175, endPoint y: 169, distance: 9.9
click at [175, 169] on div "Тема Тема * приглашение на шоу «Симфонические РОК-ХИТЫ. Лучшее». Рекомендуем ис…" at bounding box center [239, 186] width 140 height 102
type input "Приглашение на шоу «Симфонические РОК-ХИТЫ. Лучшее»."
click at [207, 228] on div "Сохранить" at bounding box center [199, 231] width 29 height 8
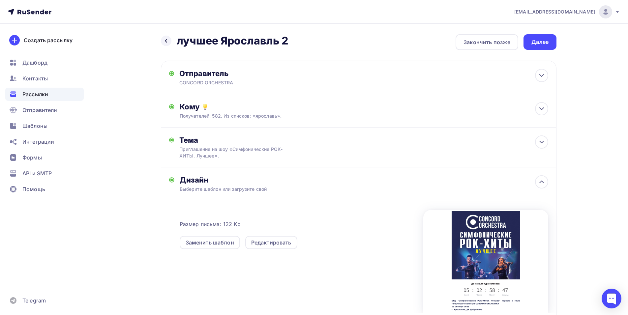
click at [537, 48] on div "Далее" at bounding box center [539, 41] width 33 height 15
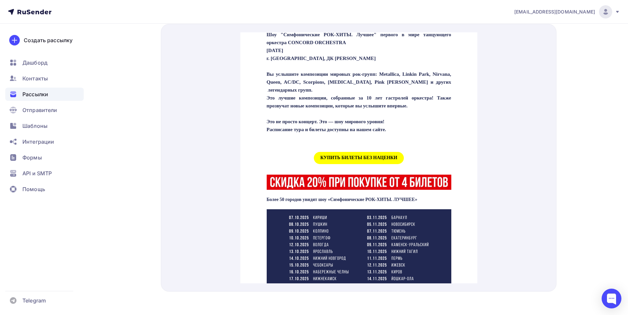
scroll to position [249, 0]
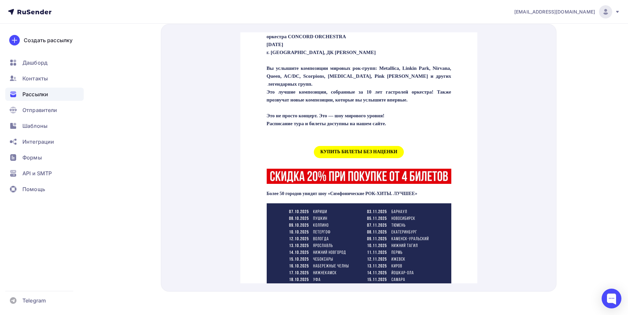
click at [343, 150] on span "КУПИТЬ БИЛЕТЫ БЕЗ НАЦЕНКИ" at bounding box center [358, 144] width 90 height 12
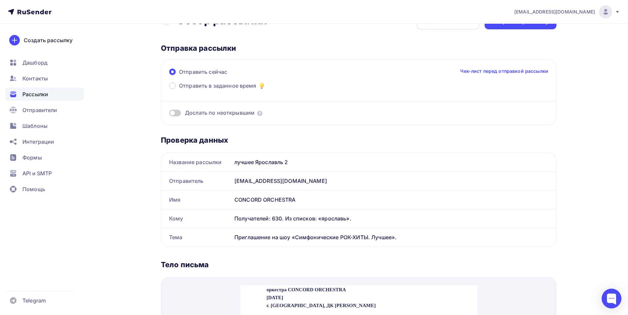
scroll to position [0, 0]
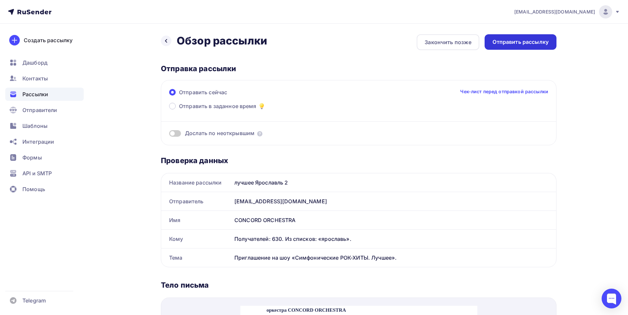
click at [517, 42] on div "Отправить рассылку" at bounding box center [520, 42] width 56 height 8
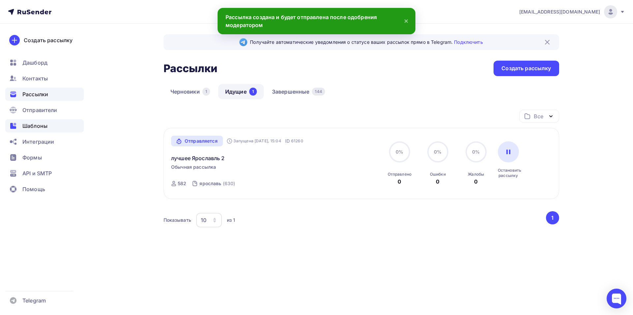
click at [36, 125] on span "Шаблоны" at bounding box center [34, 126] width 25 height 8
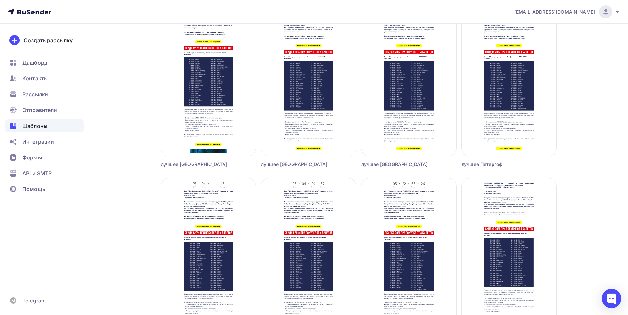
scroll to position [447, 0]
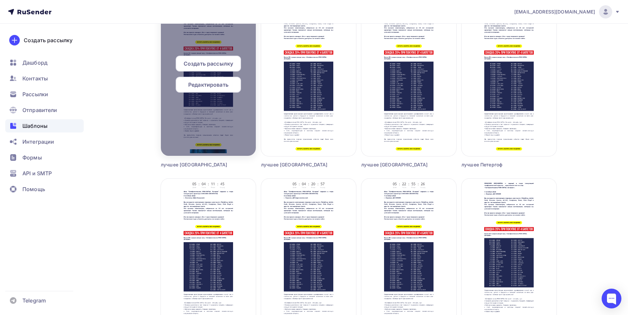
click at [200, 83] on span "Редактировать" at bounding box center [208, 85] width 40 height 8
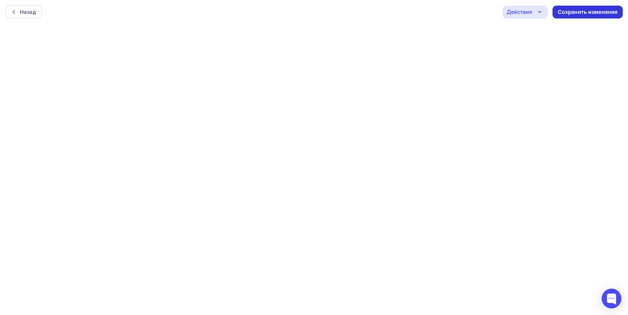
click at [558, 11] on div "Сохранить изменения" at bounding box center [587, 12] width 60 height 8
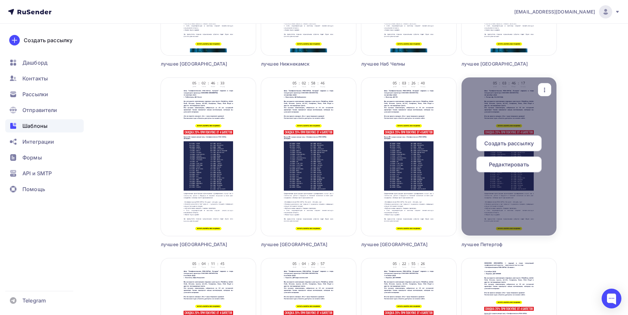
scroll to position [369, 0]
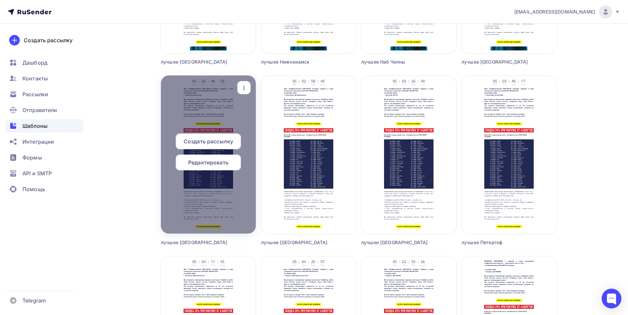
click at [209, 140] on span "Создать рассылку" at bounding box center [207, 141] width 49 height 8
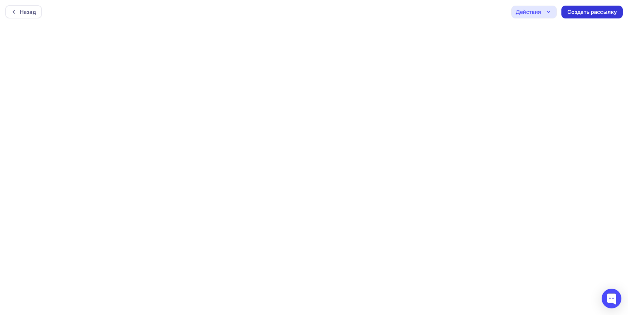
click at [582, 12] on div "Создать рассылку" at bounding box center [591, 12] width 49 height 8
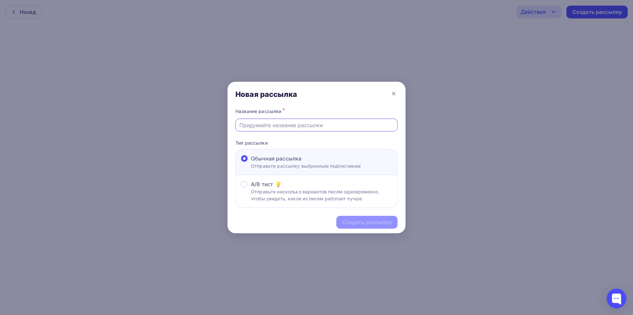
click at [254, 127] on input "text" at bounding box center [316, 125] width 155 height 8
type input "лучшее чебоксары2"
click at [378, 222] on div "Создать рассылку" at bounding box center [366, 222] width 49 height 8
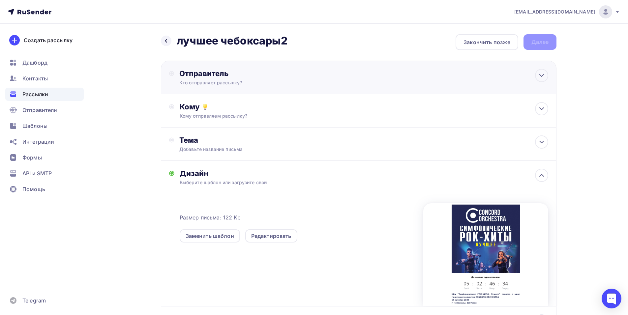
click at [303, 88] on div "Отправитель Кто отправляет рассылку? Email * shedevru@yandex.ru manager@concord…" at bounding box center [358, 78] width 395 height 34
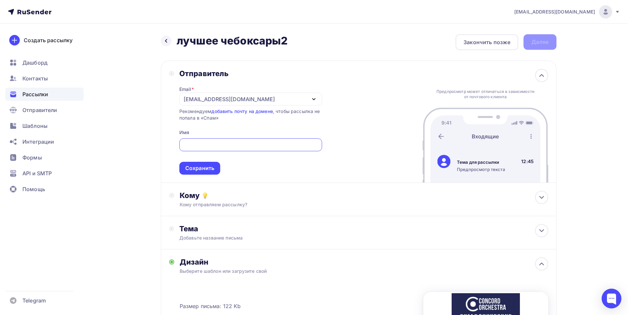
click at [302, 98] on div "[EMAIL_ADDRESS][DOMAIN_NAME]" at bounding box center [250, 99] width 143 height 13
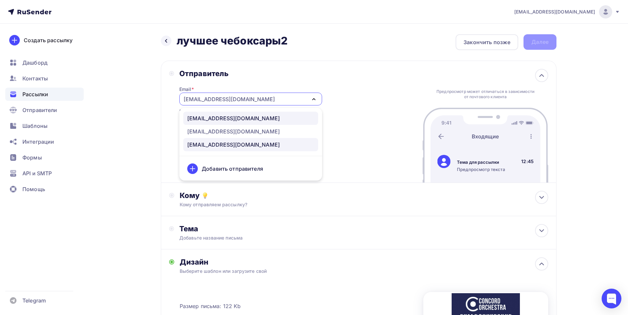
click at [270, 119] on div "manager@concordorchestra.ru" at bounding box center [250, 118] width 127 height 8
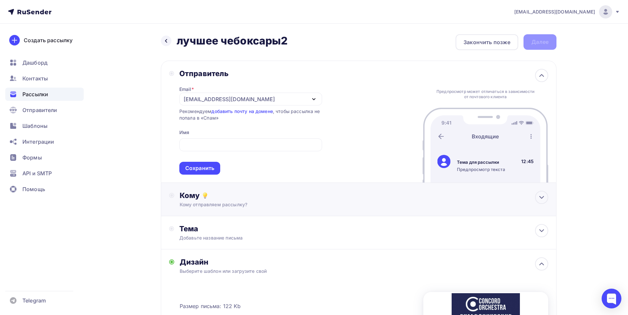
click at [215, 207] on div "Кому отправляем рассылку?" at bounding box center [346, 204] width 332 height 7
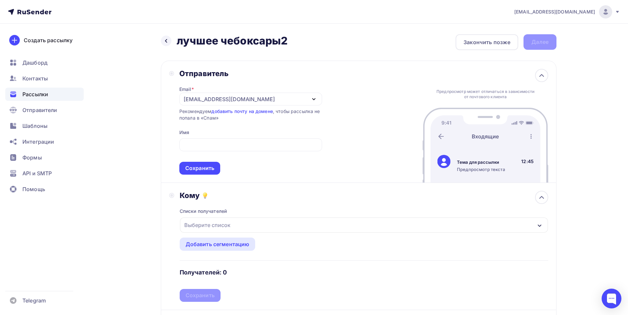
click at [233, 226] on div "Выберите список" at bounding box center [364, 224] width 368 height 15
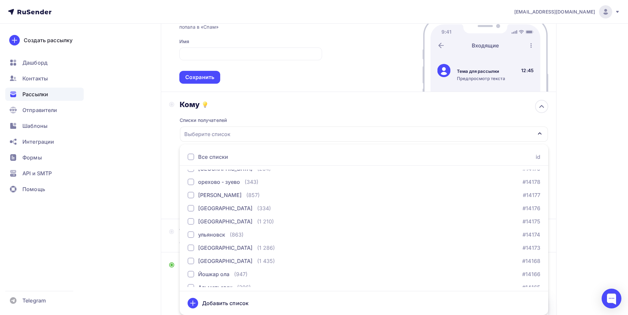
scroll to position [540, 0]
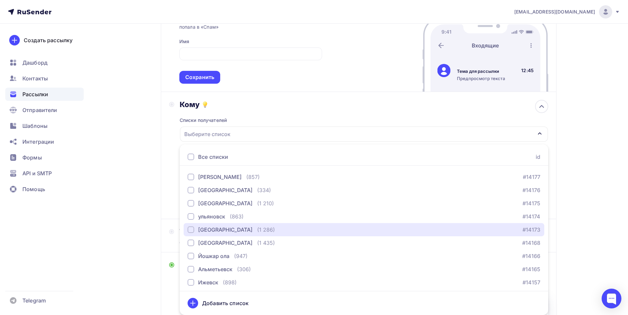
click at [257, 226] on div "(1 286)" at bounding box center [266, 230] width 18 height 8
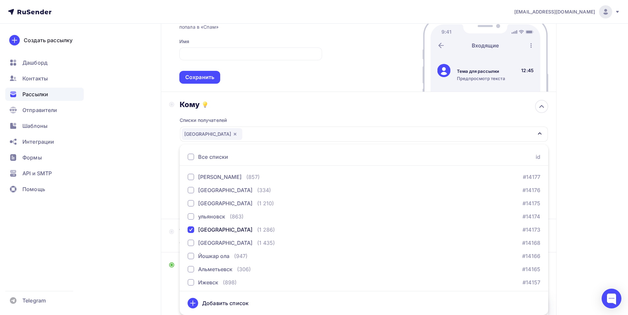
click at [171, 156] on div "Кому Списки получателей чебоксары Все списки id тест сережа (1) #27407 краснояр…" at bounding box center [358, 155] width 379 height 111
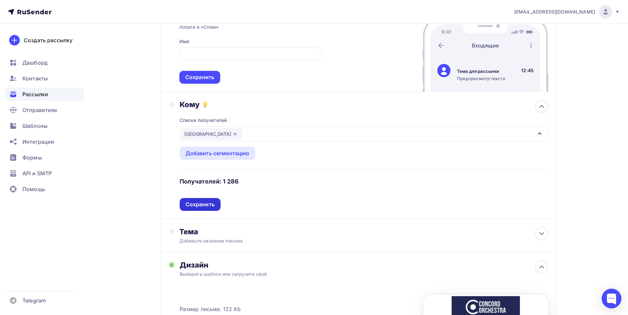
click at [209, 203] on div "Сохранить" at bounding box center [199, 205] width 29 height 8
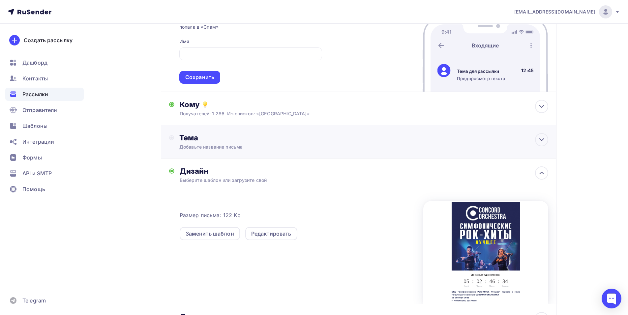
click at [226, 135] on div "Тема" at bounding box center [244, 137] width 130 height 9
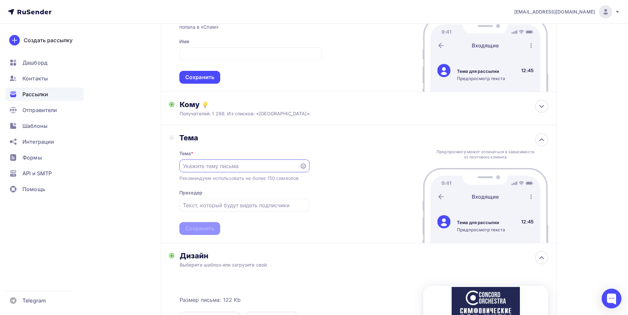
scroll to position [0, 0]
paste input "приглашает вас на грандиозное шоу «Симфонические РОК-ХИТЫ. Лучшее»."
drag, startPoint x: 233, startPoint y: 166, endPoint x: 201, endPoint y: 167, distance: 32.0
click at [201, 167] on input "приглашает вас на грандиозное шоу «Симфонические РОК-ХИТЫ. Лучшее»." at bounding box center [239, 166] width 113 height 8
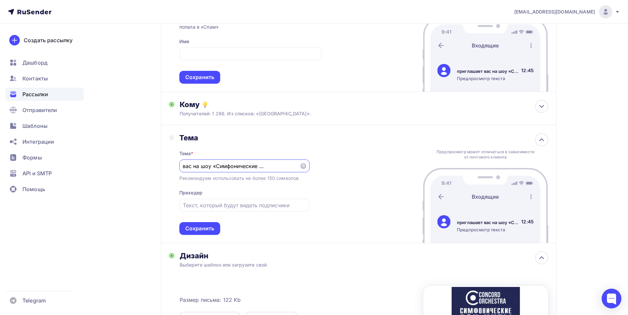
click at [192, 167] on input "приглашает вас на шоу «Симфонические РОК-ХИТЫ. Лучшее»." at bounding box center [239, 166] width 113 height 8
click at [212, 167] on input "Приглашае на шоу «Симфонические РОК-ХИТЫ. Лучшее»." at bounding box center [239, 166] width 113 height 8
type input "Приглашение на шоу «Симфонические РОК-ХИТЫ. Лучшее»."
click at [205, 227] on div "Сохранить" at bounding box center [199, 229] width 29 height 8
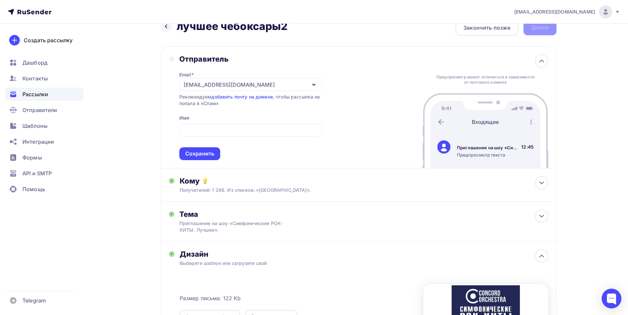
scroll to position [8, 0]
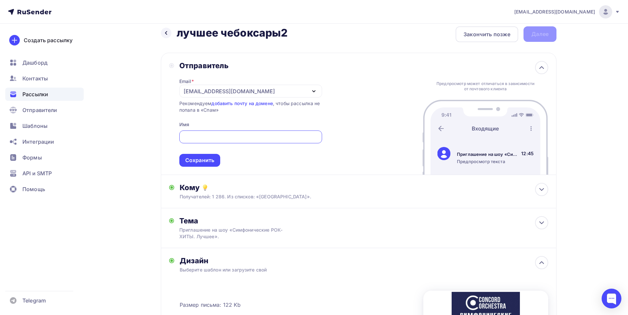
click at [193, 140] on input "text" at bounding box center [250, 137] width 135 height 8
paste input "CONCORD ORCHESTRA"
type input "CONCORD ORCHESTRA"
click at [203, 157] on div "Сохранить" at bounding box center [199, 160] width 29 height 8
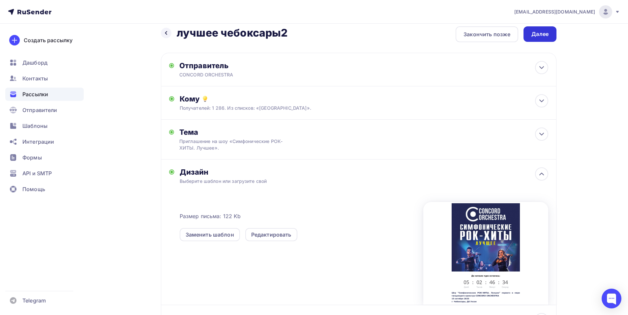
click at [543, 34] on div "Далее" at bounding box center [539, 34] width 17 height 8
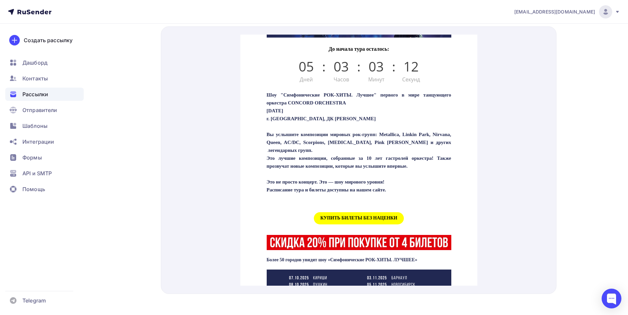
scroll to position [187, 0]
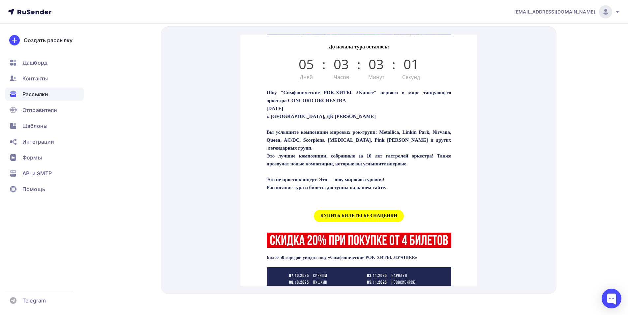
click at [368, 214] on span "КУПИТЬ БИЛЕТЫ БЕЗ НАЦЕНКИ" at bounding box center [358, 208] width 90 height 12
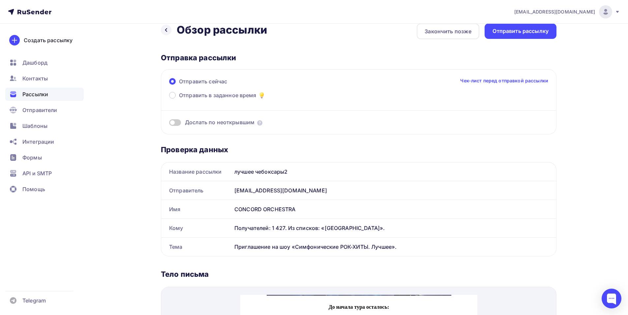
scroll to position [0, 0]
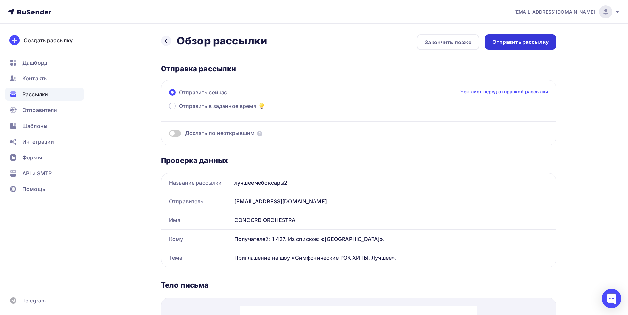
click at [521, 43] on div "Отправить рассылку" at bounding box center [520, 42] width 56 height 8
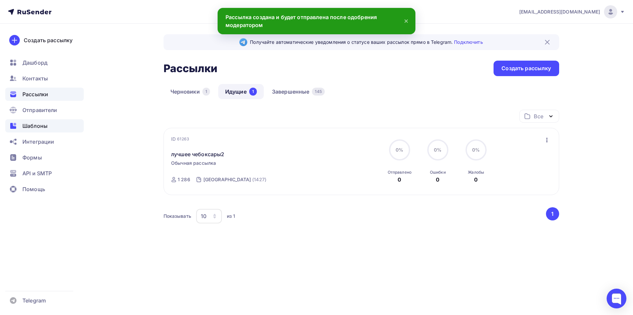
click at [41, 126] on span "Шаблоны" at bounding box center [34, 126] width 25 height 8
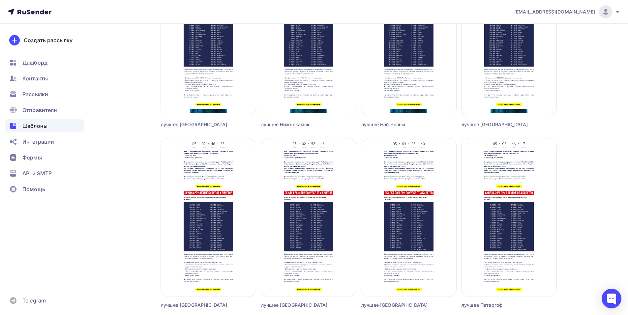
scroll to position [304, 0]
